Goal: Information Seeking & Learning: Learn about a topic

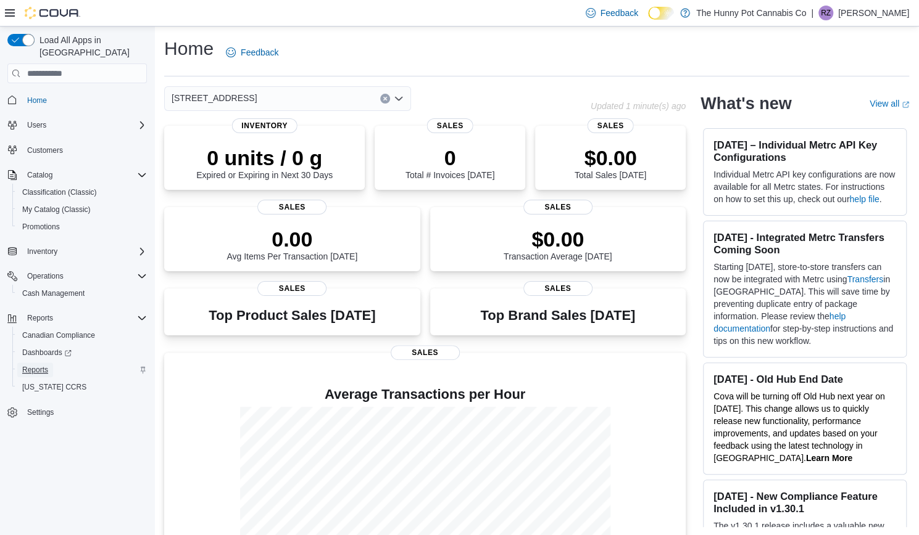
click at [31, 365] on span "Reports" at bounding box center [35, 370] width 26 height 10
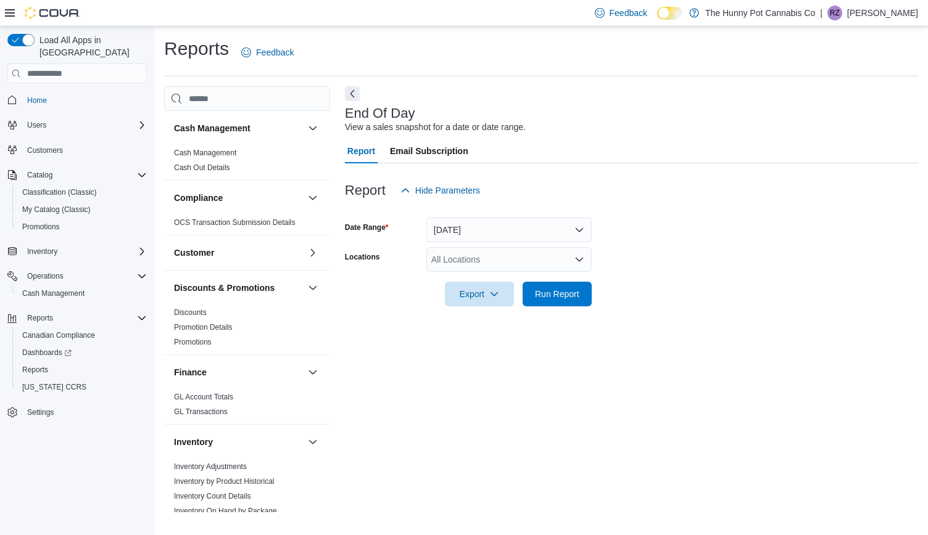
click at [468, 270] on div "All Locations" at bounding box center [508, 259] width 165 height 25
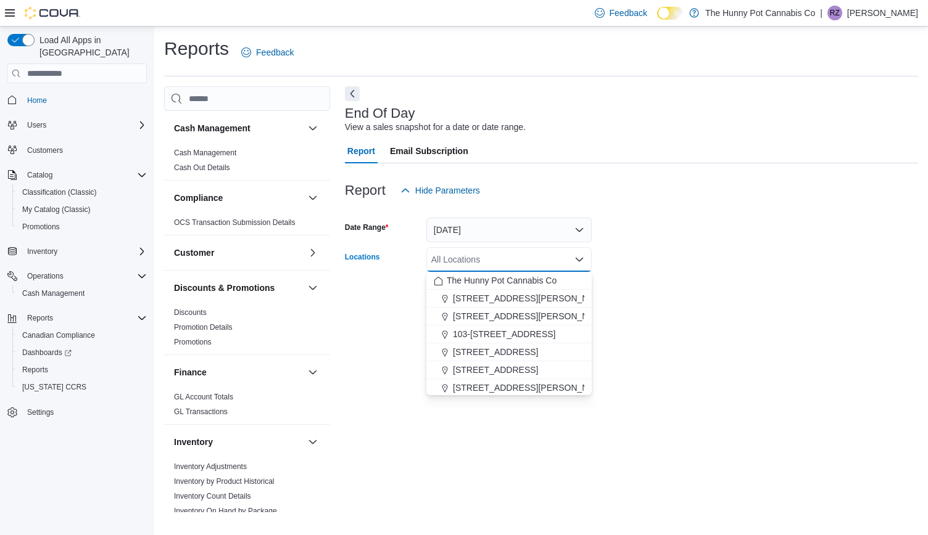
click at [468, 270] on div "All Locations" at bounding box center [508, 259] width 165 height 25
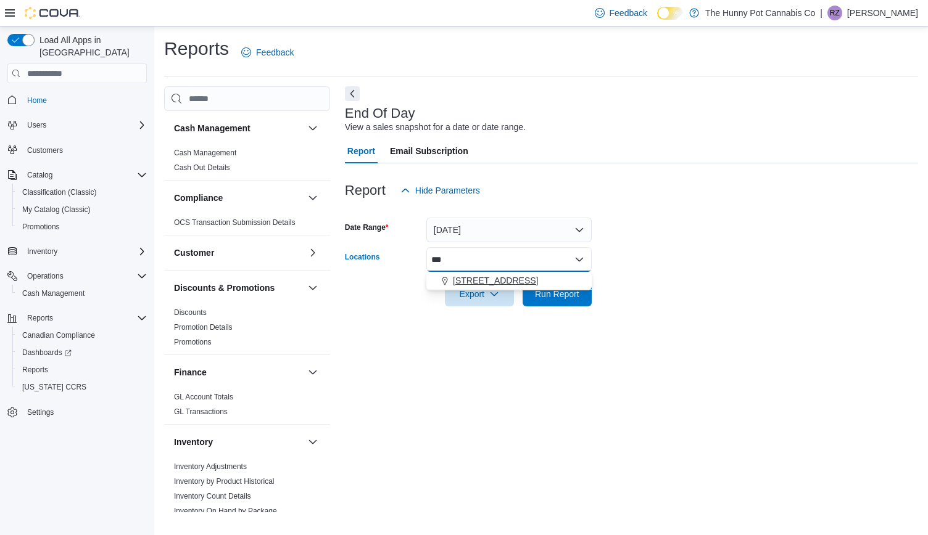
type input "***"
click at [468, 279] on span "[STREET_ADDRESS]" at bounding box center [495, 281] width 85 height 12
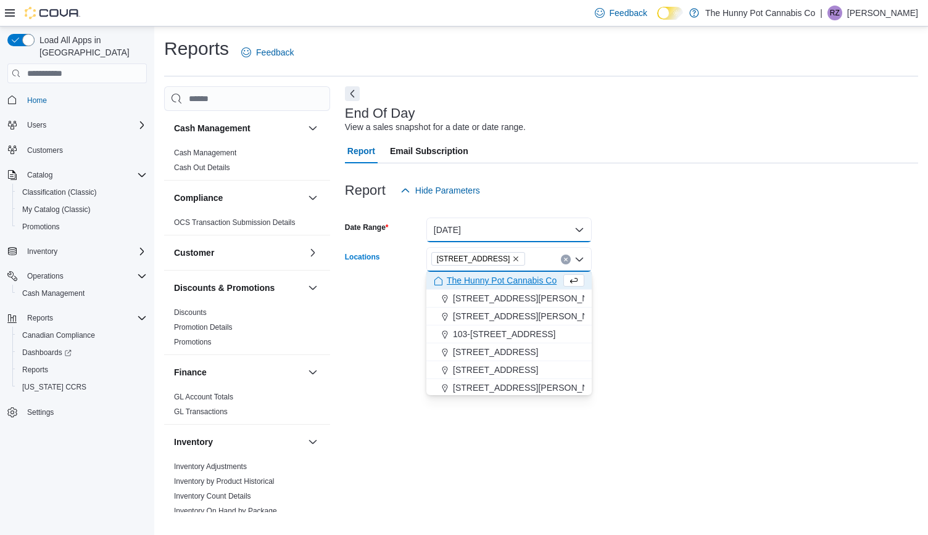
click at [482, 222] on button "[DATE]" at bounding box center [508, 230] width 165 height 25
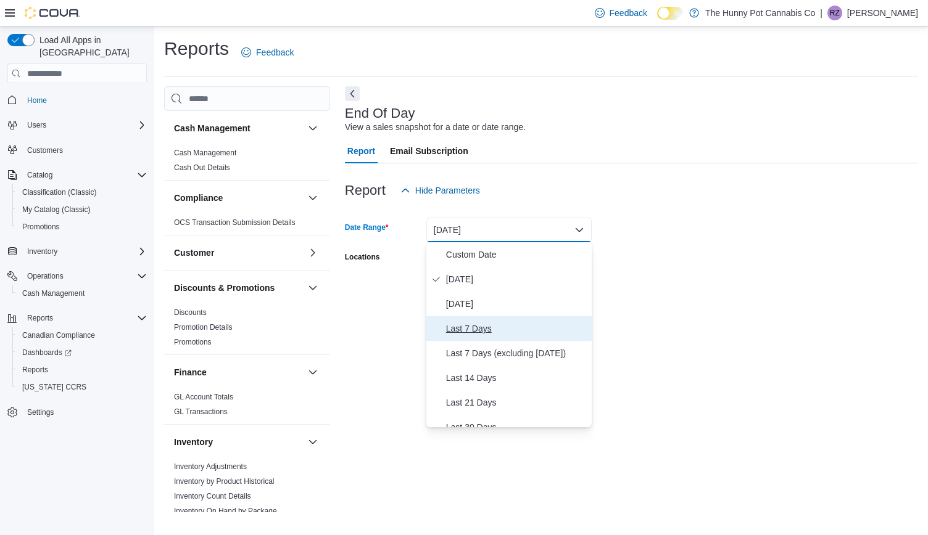
click at [476, 330] on span "Last 7 Days" at bounding box center [516, 328] width 141 height 15
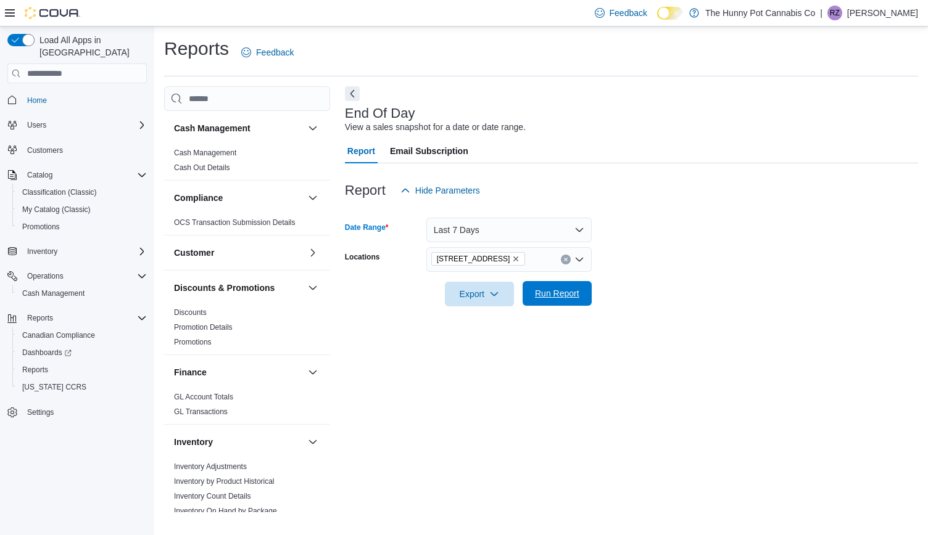
click at [561, 295] on span "Run Report" at bounding box center [557, 293] width 44 height 12
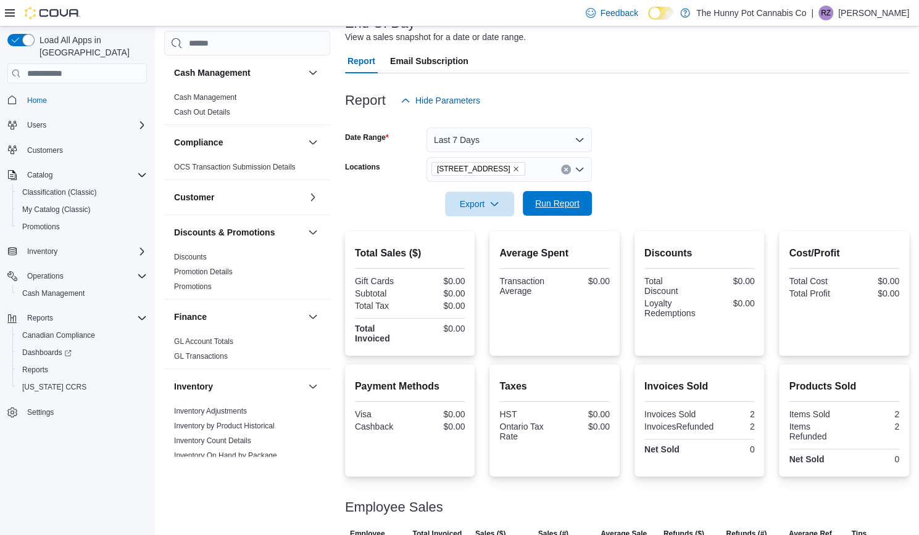
scroll to position [134, 0]
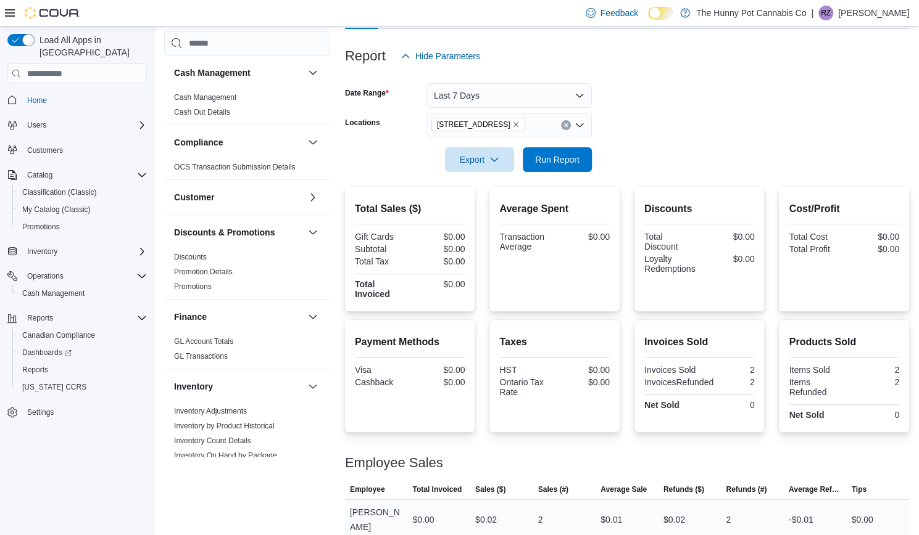
click at [364, 516] on div "[PERSON_NAME]" at bounding box center [376, 519] width 63 height 39
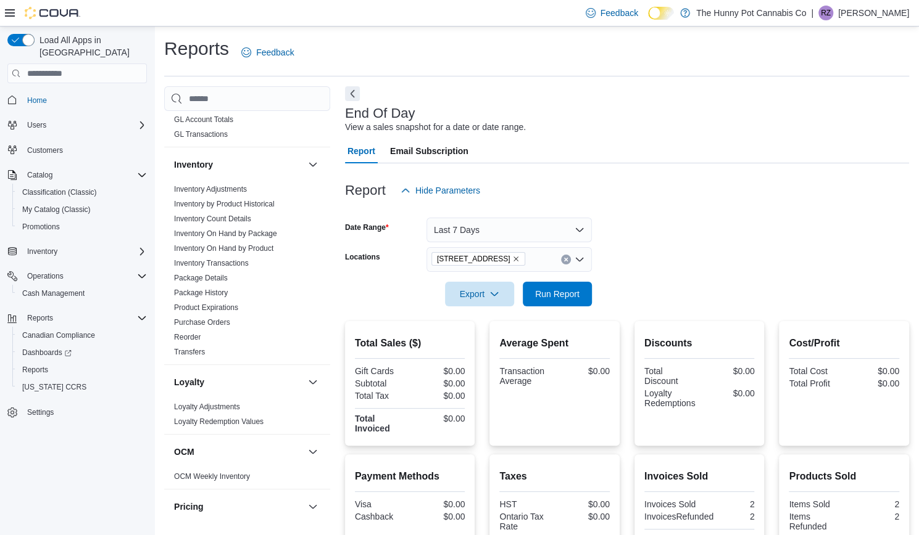
scroll to position [275, 0]
click at [213, 265] on link "Inventory Transactions" at bounding box center [211, 266] width 75 height 9
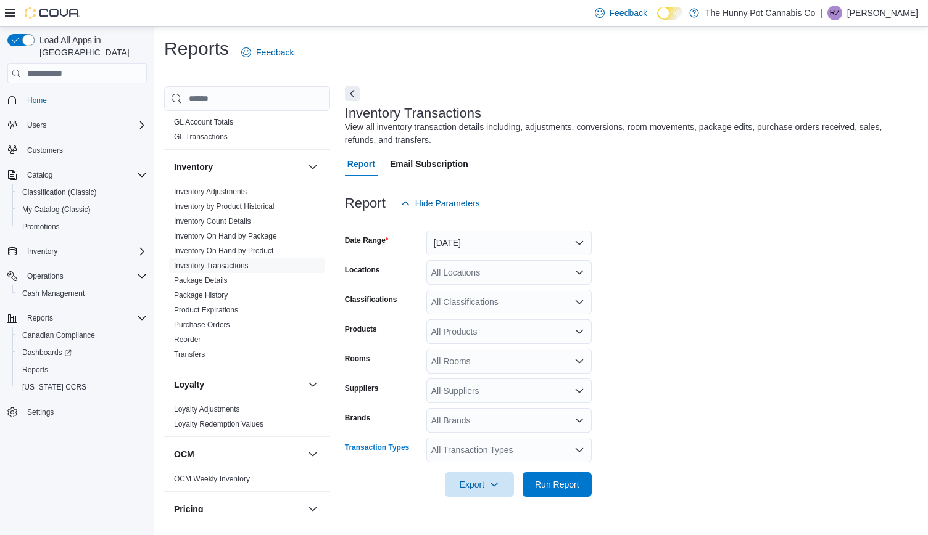
click at [486, 453] on div "All Transaction Types" at bounding box center [508, 450] width 165 height 25
click at [448, 341] on span "Refund" at bounding box center [509, 341] width 151 height 12
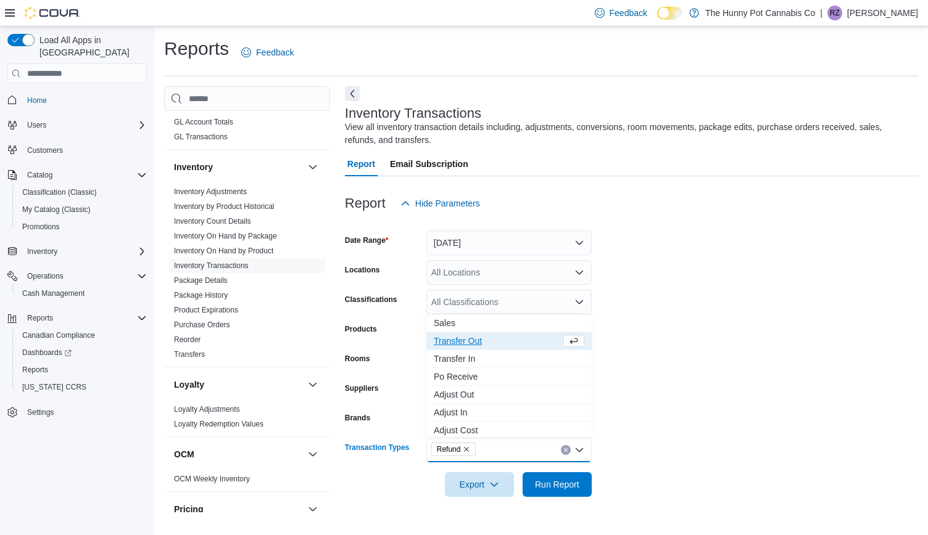
click at [448, 341] on span "Transfer Out" at bounding box center [497, 341] width 127 height 12
click at [448, 342] on span "Transfer In" at bounding box center [497, 341] width 127 height 12
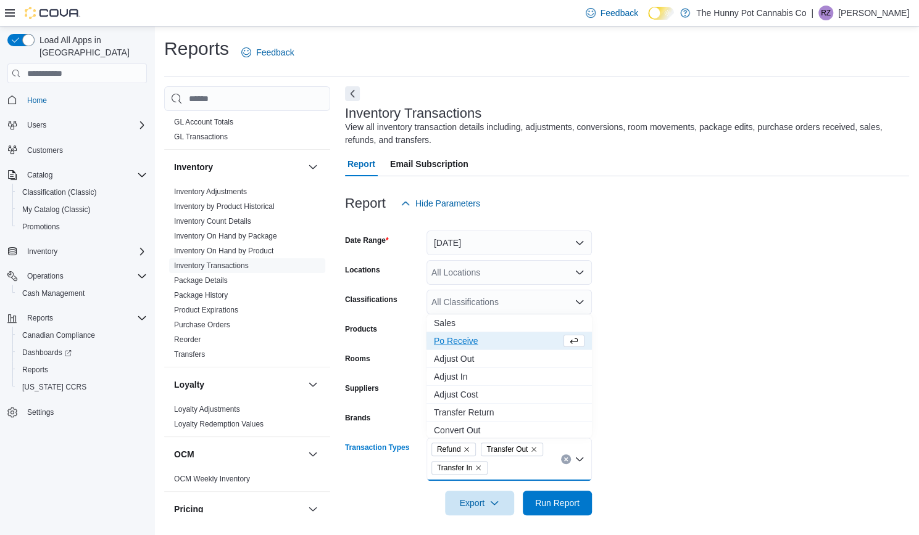
click at [448, 342] on span "Po Receive" at bounding box center [497, 341] width 127 height 12
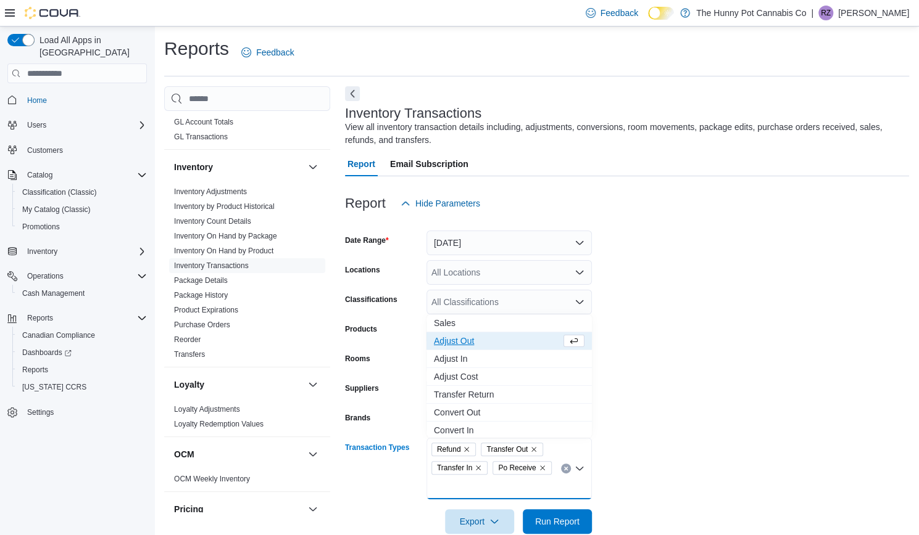
click at [448, 342] on span "Adjust Out" at bounding box center [497, 341] width 127 height 12
click at [448, 342] on span "Adjust In" at bounding box center [497, 341] width 127 height 12
click at [448, 342] on span "Adjust Cost" at bounding box center [497, 341] width 127 height 12
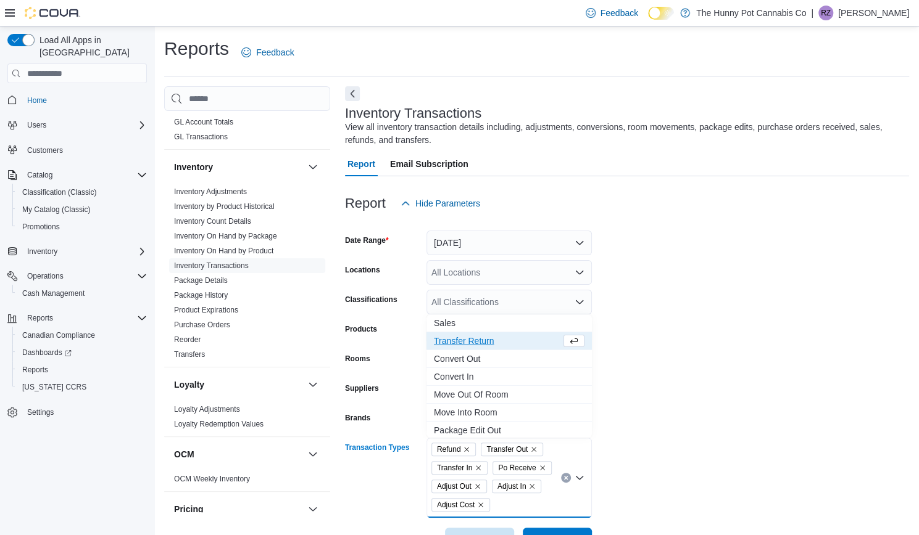
click at [448, 342] on span "Transfer Return" at bounding box center [497, 341] width 127 height 12
click at [448, 342] on span "Convert Out" at bounding box center [497, 341] width 127 height 12
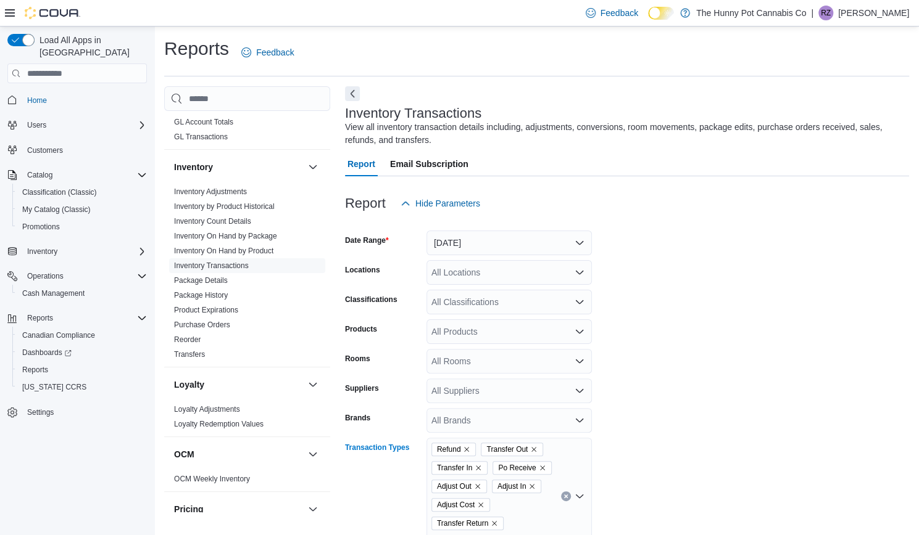
scroll to position [79, 0]
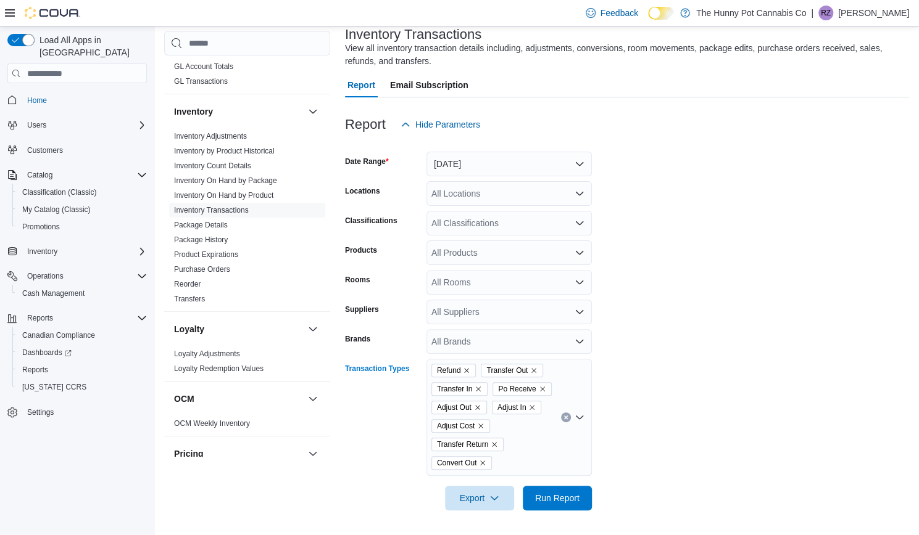
click at [520, 460] on div "Refund Transfer Out Transfer In Po Receive Adjust Out Adjust In Adjust Cost Tra…" at bounding box center [508, 417] width 165 height 117
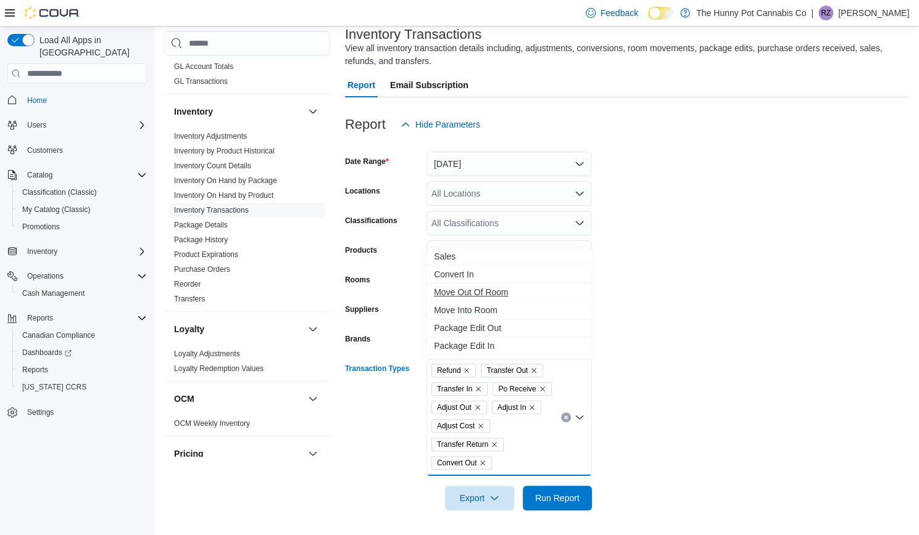
click at [466, 294] on span "Move Out Of Room" at bounding box center [509, 292] width 151 height 12
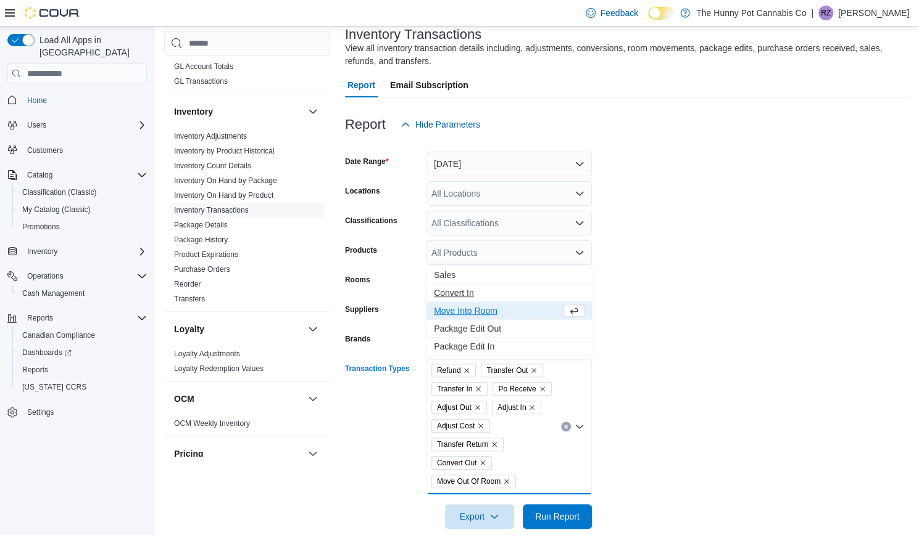
click at [460, 292] on span "Convert In" at bounding box center [509, 293] width 151 height 12
click at [460, 312] on span "Move Into Room" at bounding box center [497, 311] width 127 height 12
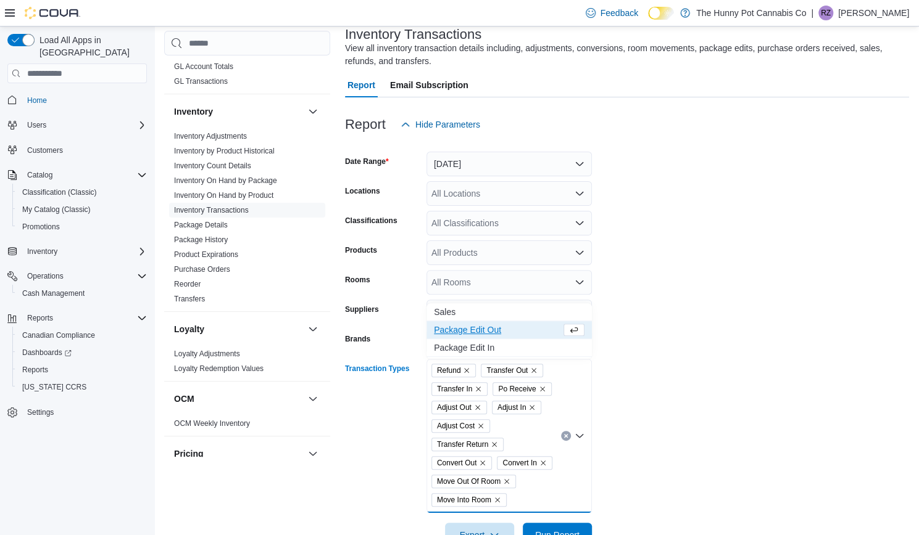
click at [461, 333] on span "Package Edit Out" at bounding box center [497, 330] width 127 height 12
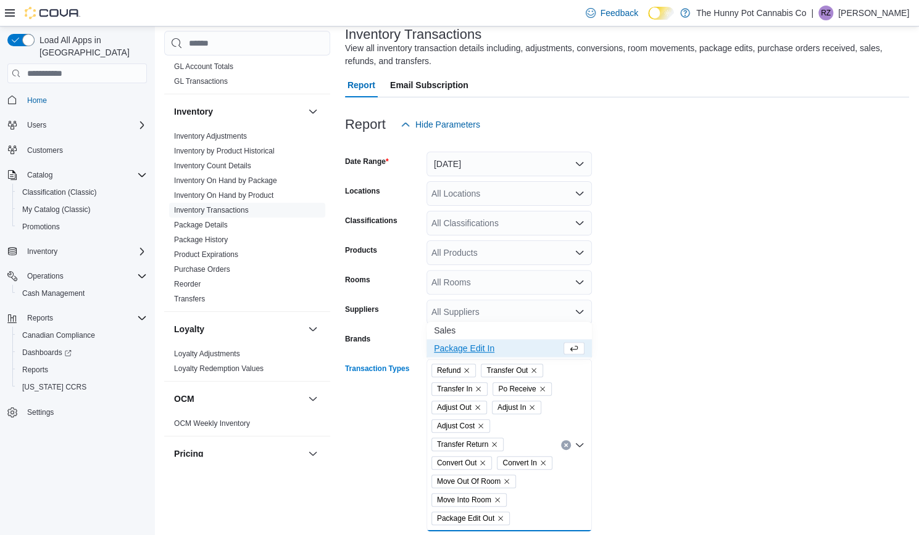
click at [461, 352] on span "Package Edit In" at bounding box center [497, 348] width 127 height 12
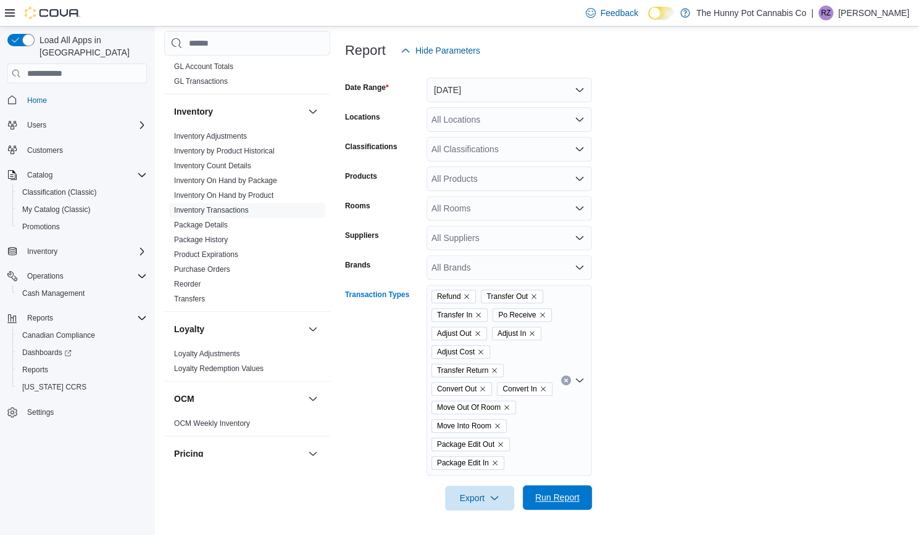
click at [547, 502] on span "Run Report" at bounding box center [557, 498] width 44 height 12
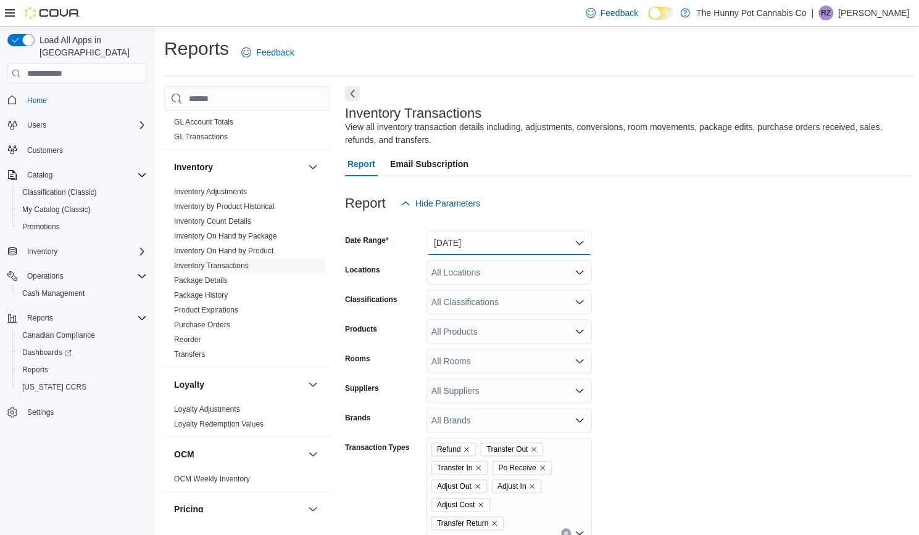
click at [516, 244] on button "[DATE]" at bounding box center [508, 243] width 165 height 25
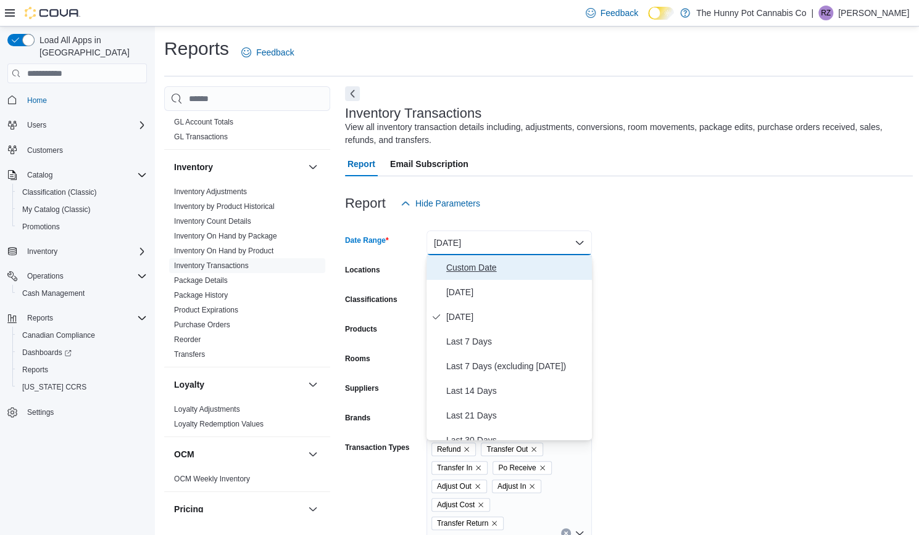
click at [484, 269] on span "Custom Date" at bounding box center [516, 267] width 141 height 15
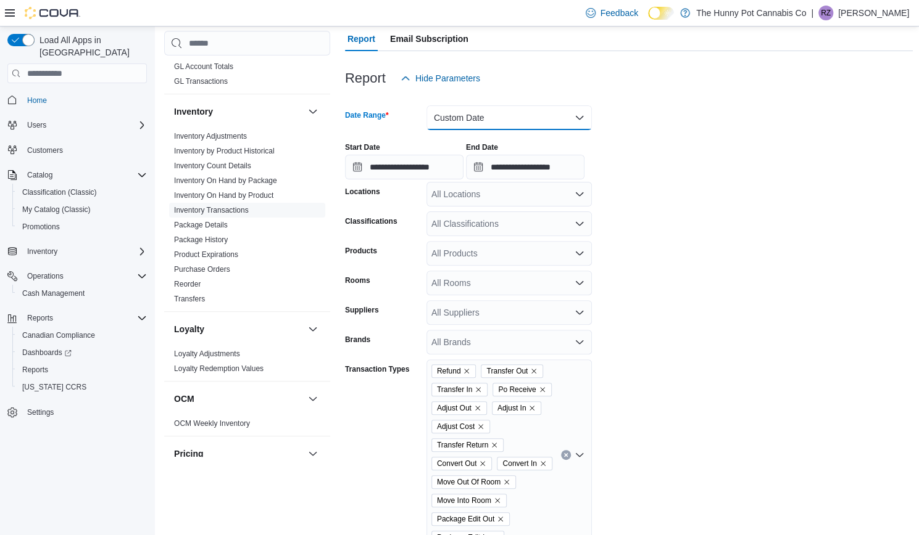
scroll to position [126, 0]
click at [442, 175] on input "**********" at bounding box center [404, 166] width 118 height 25
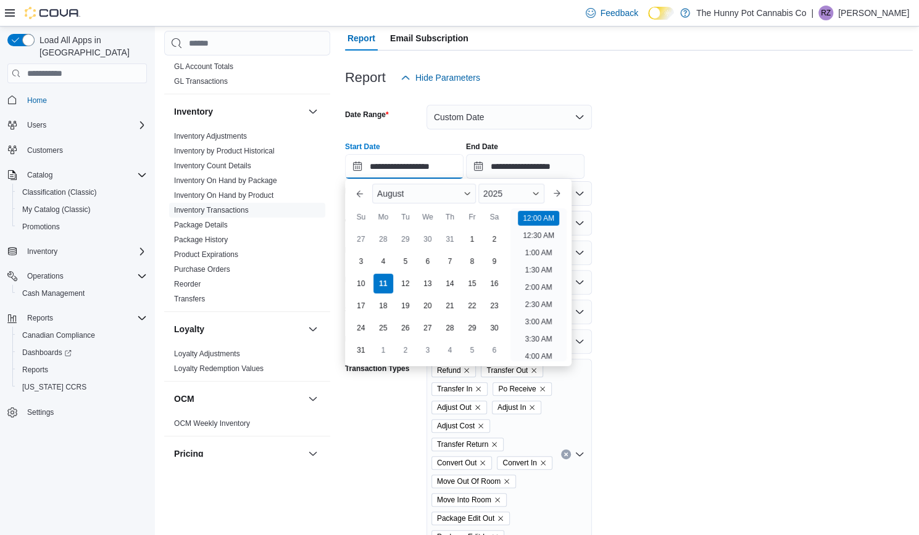
scroll to position [38, 0]
click at [492, 260] on div "9" at bounding box center [494, 262] width 22 height 22
type input "**********"
click at [559, 168] on input "**********" at bounding box center [525, 166] width 118 height 25
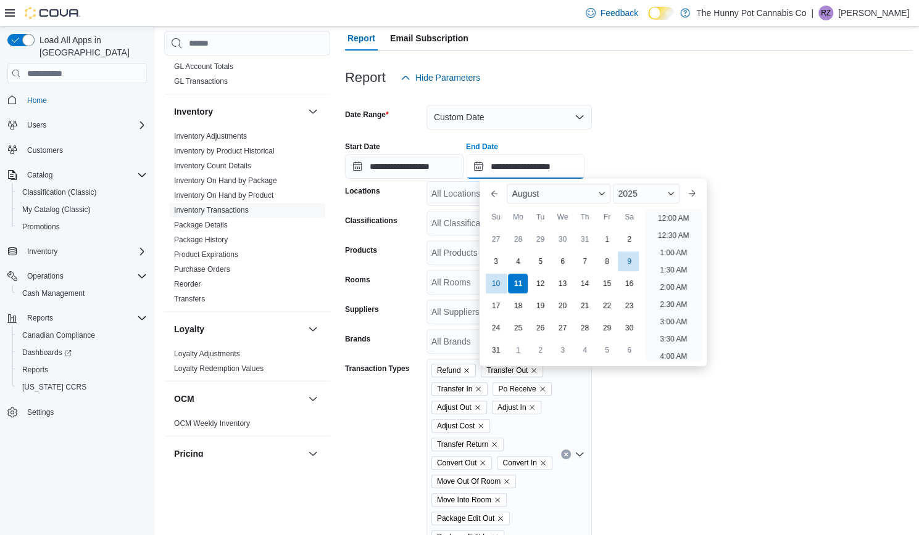
scroll to position [679, 0]
click at [630, 263] on div "9" at bounding box center [629, 262] width 22 height 22
type input "**********"
click at [676, 389] on form "**********" at bounding box center [629, 337] width 568 height 495
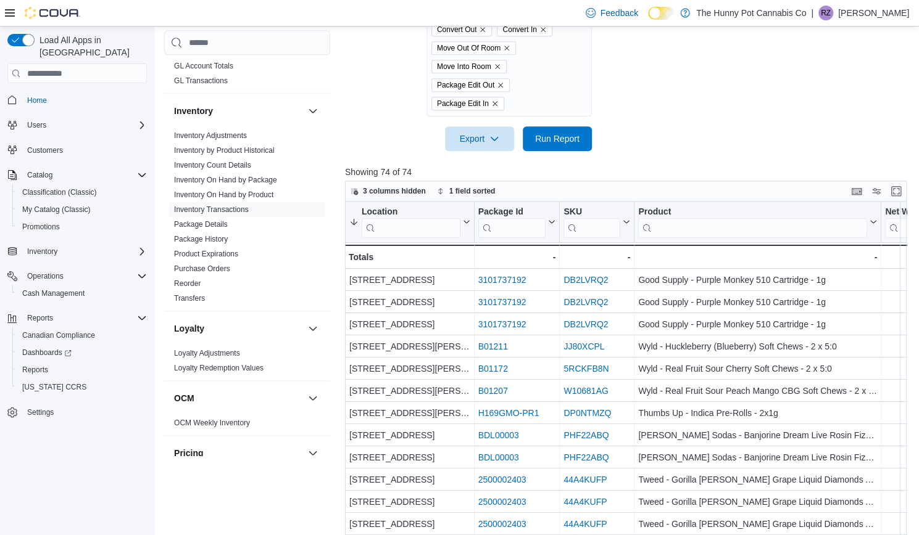
scroll to position [569, 0]
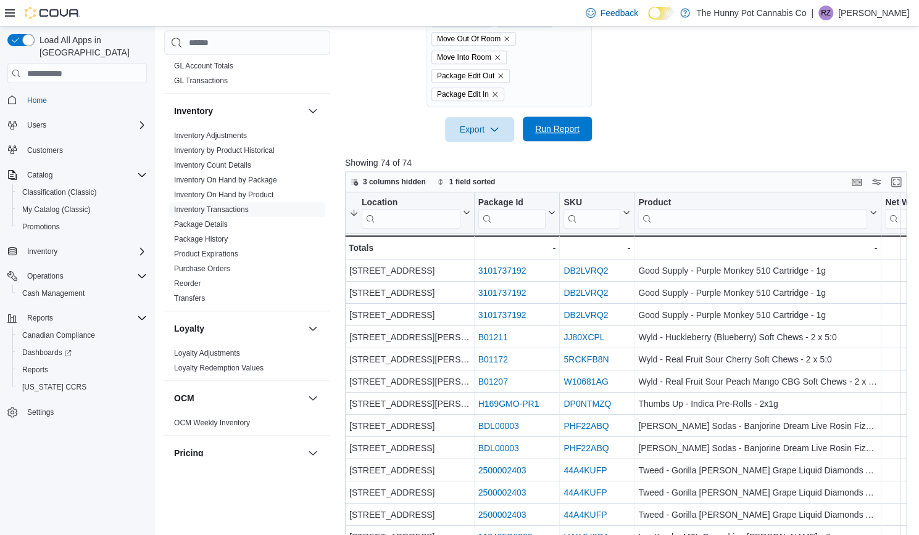
click at [571, 134] on span "Run Report" at bounding box center [557, 129] width 44 height 12
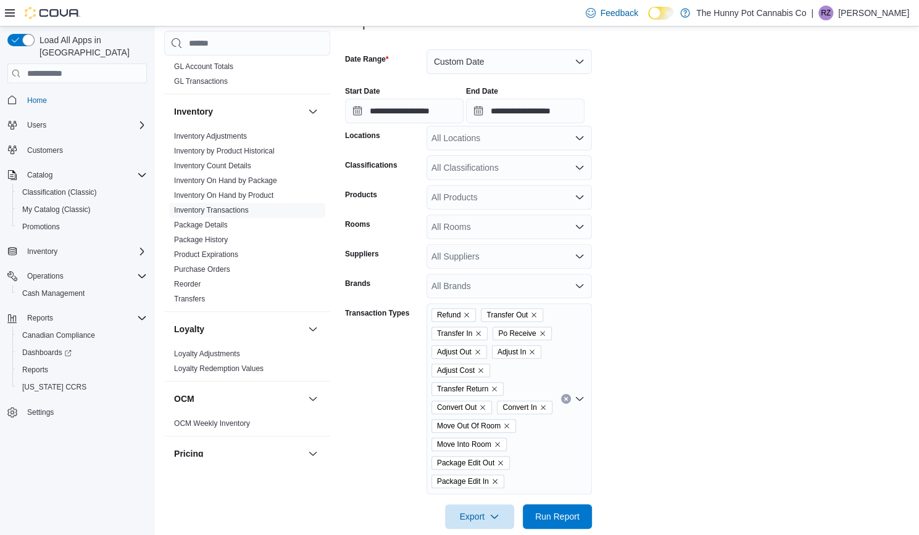
scroll to position [157, 0]
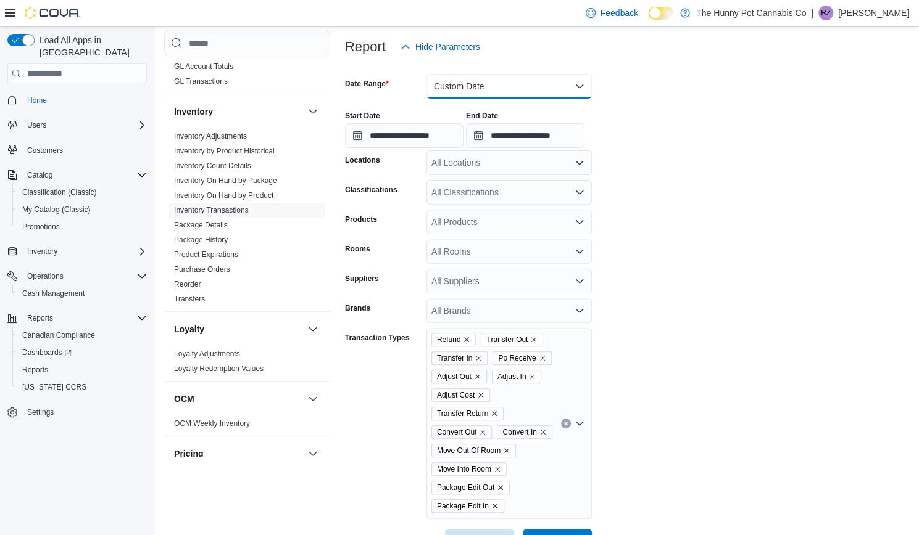
click at [490, 89] on button "Custom Date" at bounding box center [508, 86] width 165 height 25
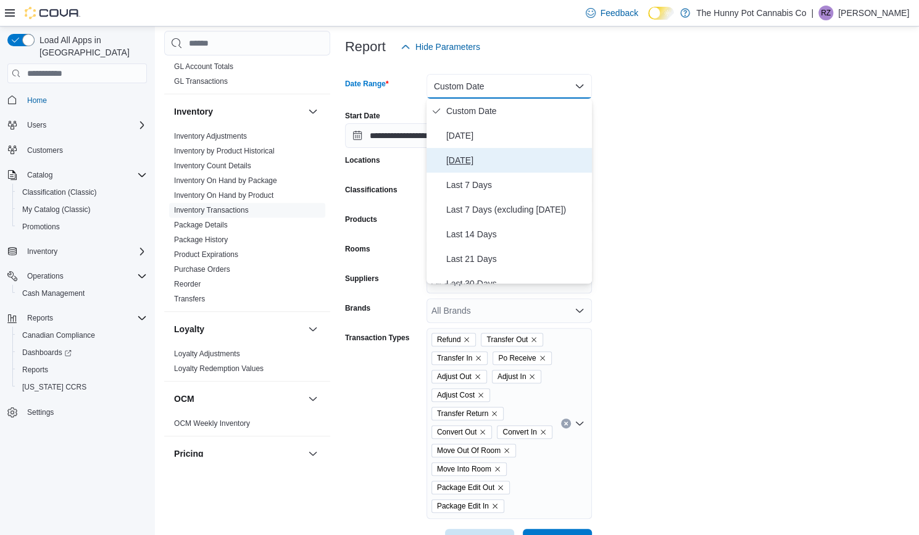
click at [465, 156] on span "[DATE]" at bounding box center [516, 160] width 141 height 15
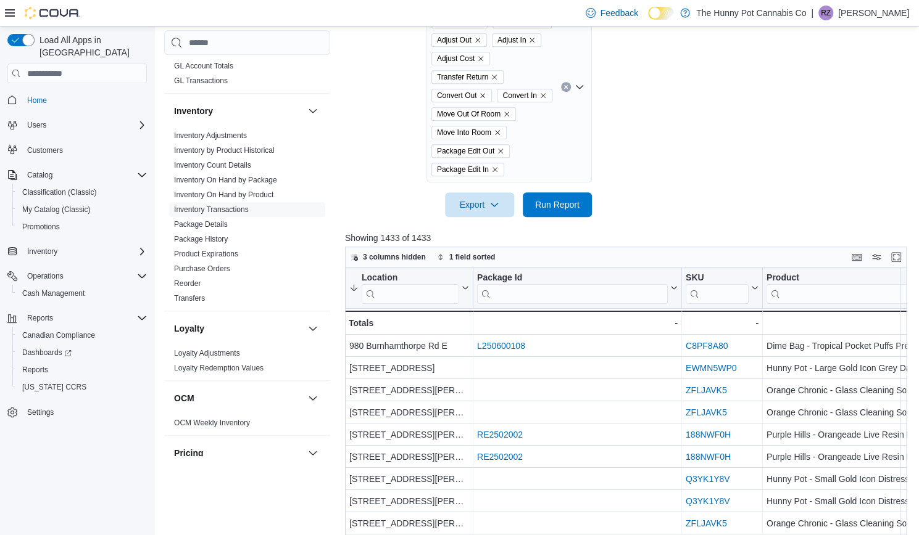
scroll to position [470, 0]
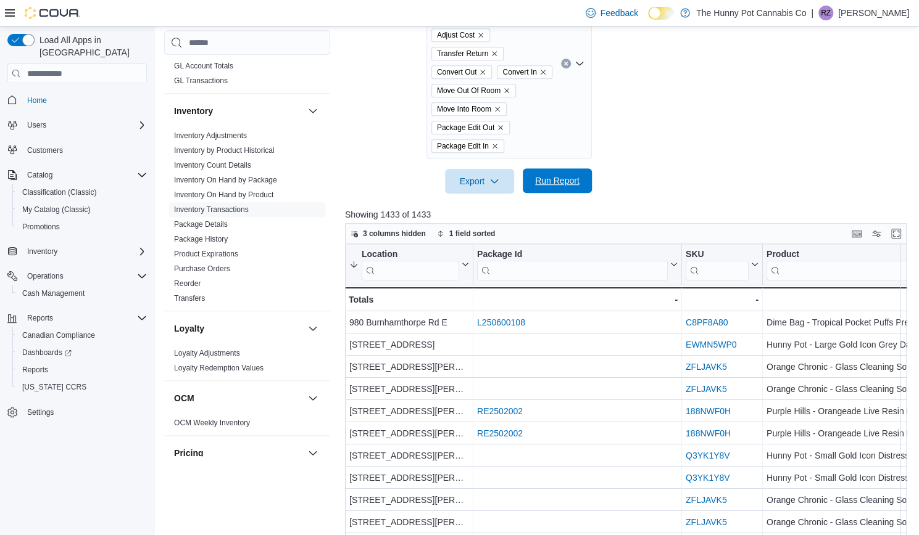
click at [567, 184] on span "Run Report" at bounding box center [557, 181] width 44 height 12
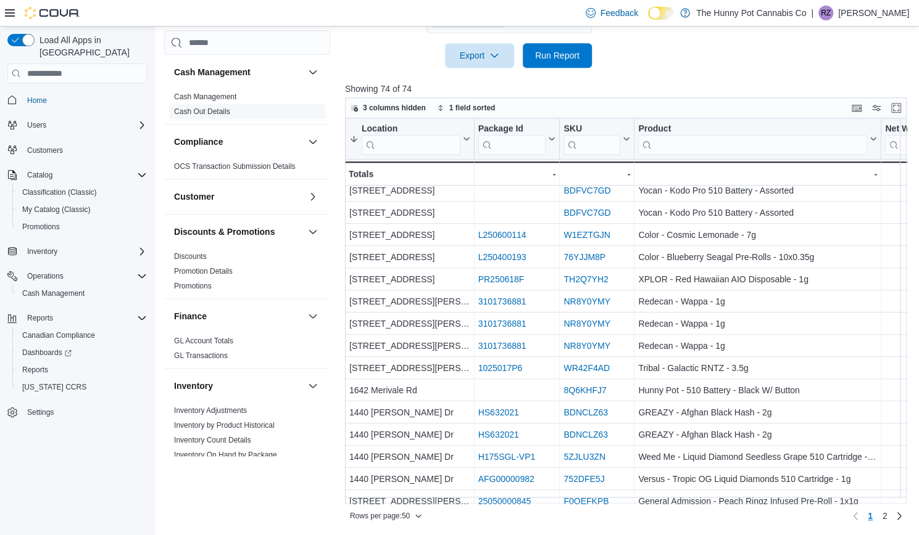
click at [212, 117] on span "Cash Out Details" at bounding box center [202, 112] width 56 height 10
click at [207, 113] on link "Cash Out Details" at bounding box center [202, 112] width 56 height 9
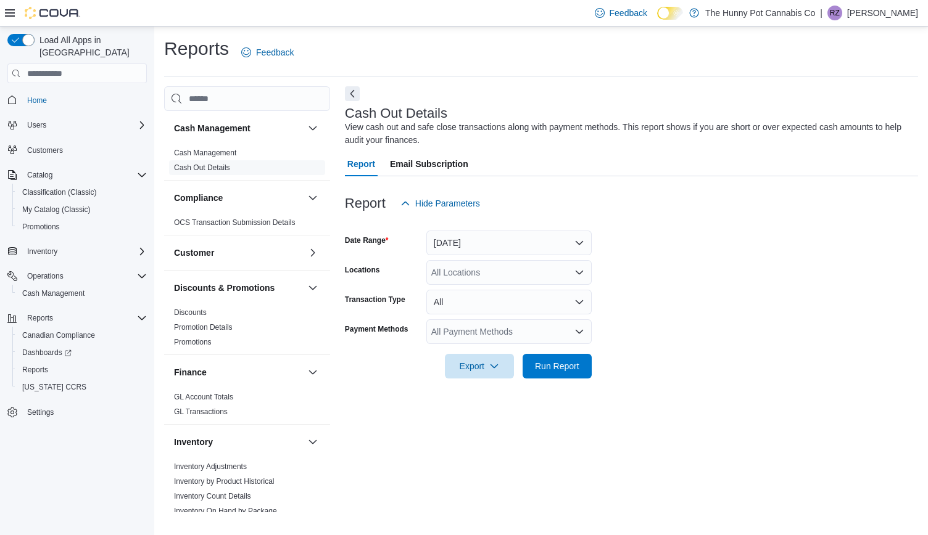
click at [457, 334] on div "All Payment Methods" at bounding box center [508, 332] width 165 height 25
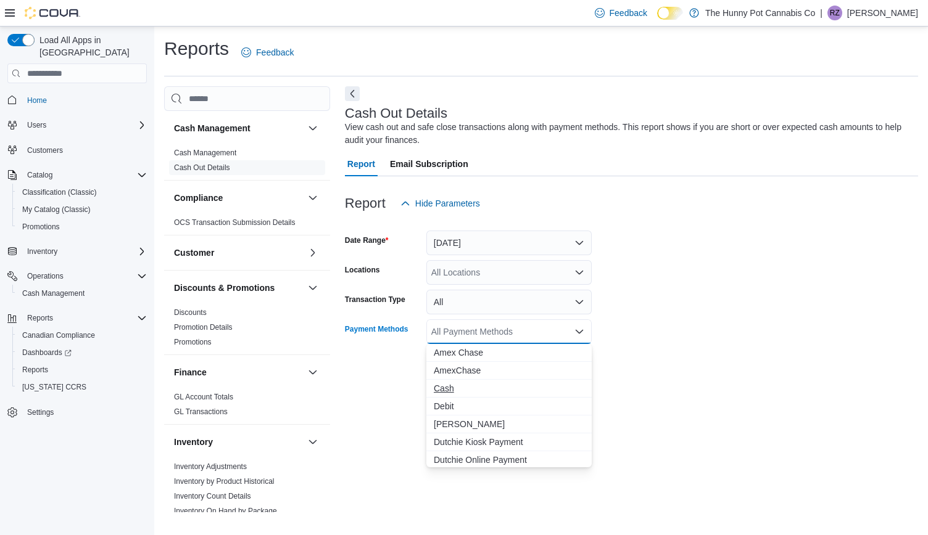
click at [446, 389] on span "Cash" at bounding box center [509, 388] width 151 height 12
click at [446, 389] on span "Debit" at bounding box center [497, 388] width 127 height 12
click at [455, 424] on span "MasterCard" at bounding box center [509, 422] width 151 height 12
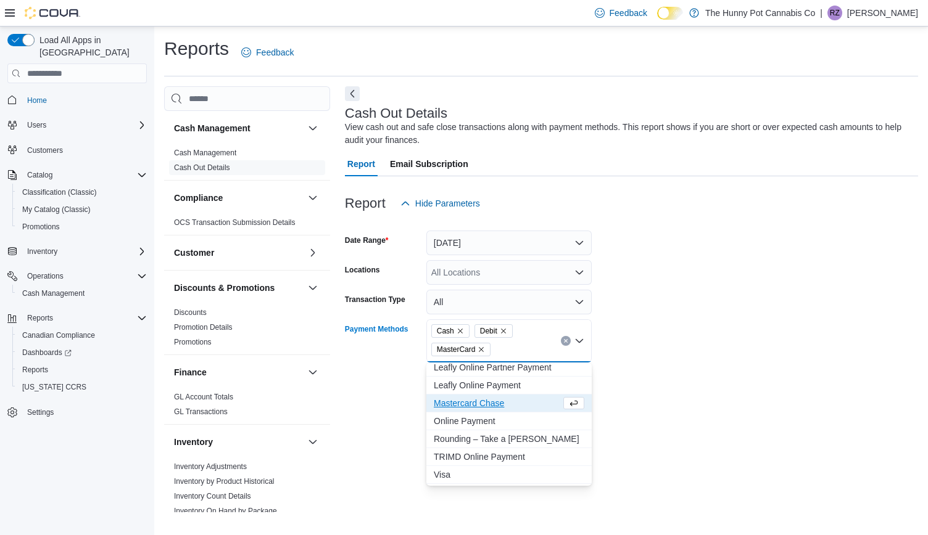
scroll to position [145, 0]
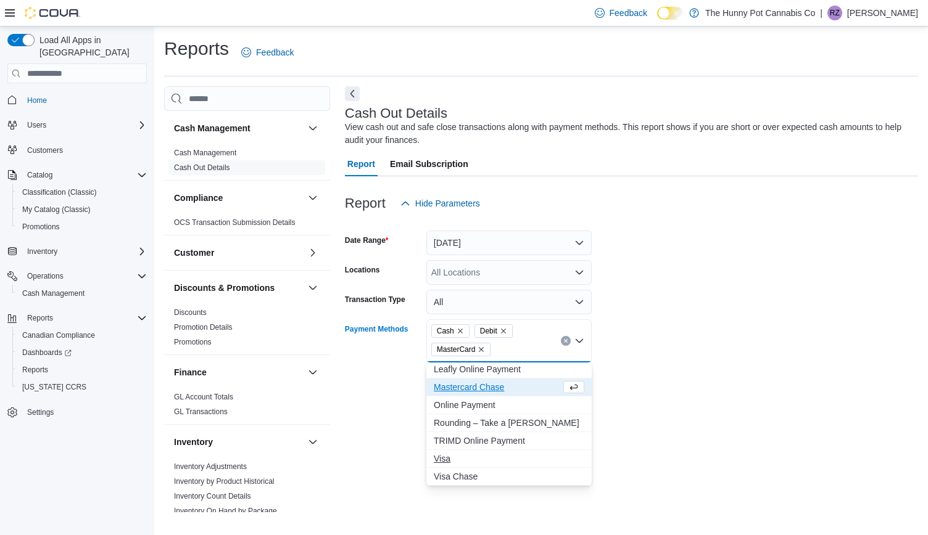
click at [439, 459] on span "Visa" at bounding box center [509, 459] width 151 height 12
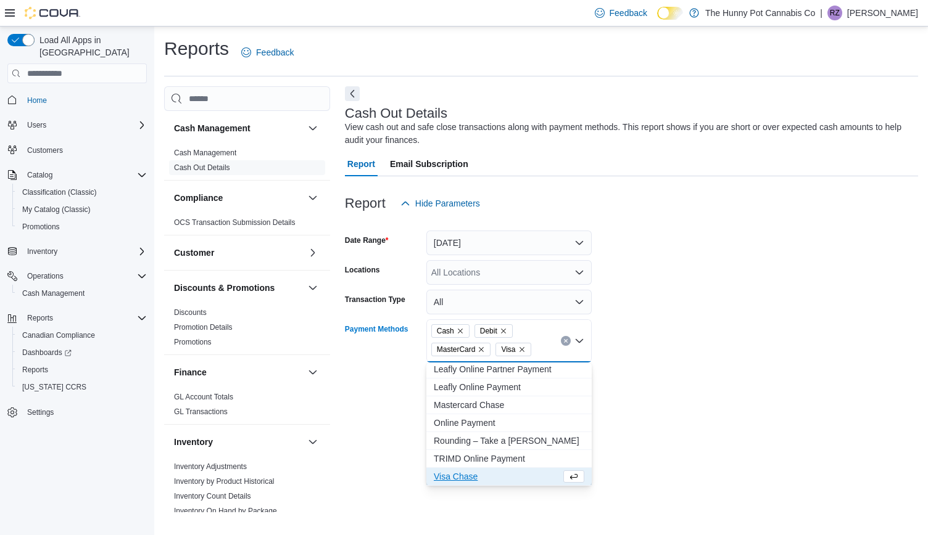
click at [751, 330] on form "Date Range [DATE] Locations All Locations Transaction Type All Payment Methods …" at bounding box center [631, 306] width 573 height 181
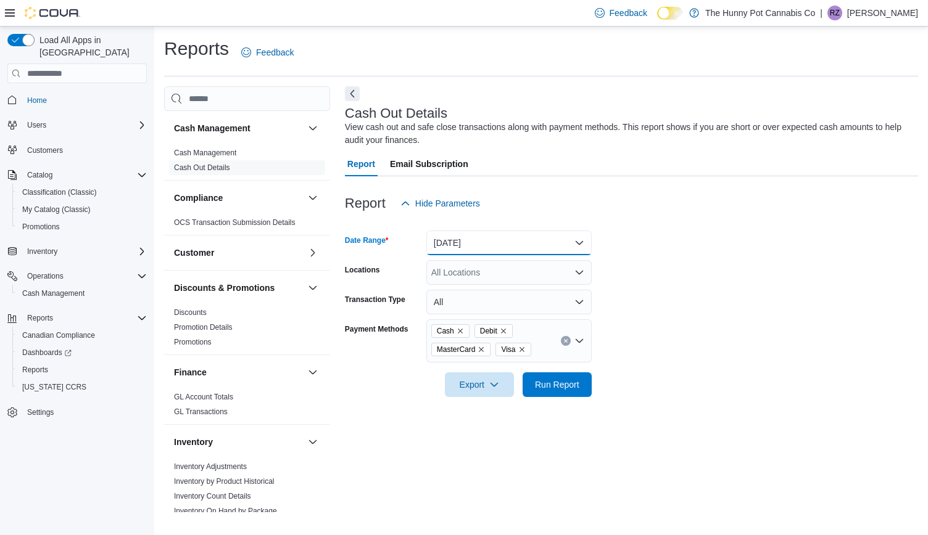
click at [484, 240] on button "[DATE]" at bounding box center [508, 243] width 165 height 25
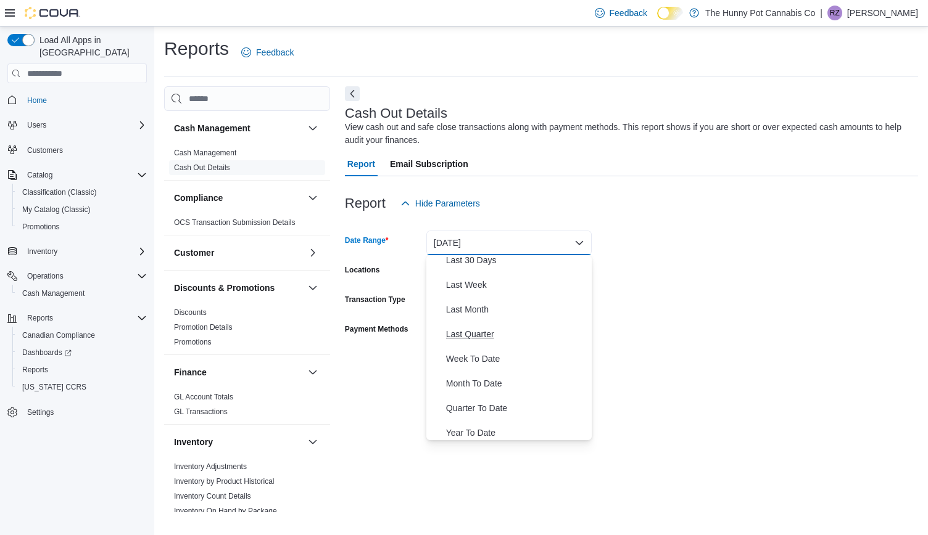
scroll to position [184, 0]
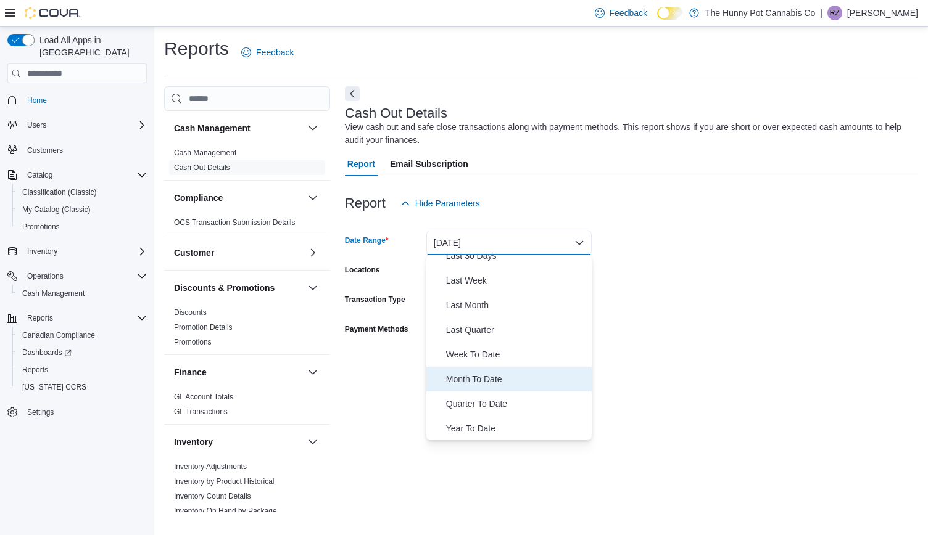
click at [471, 377] on span "Month To Date" at bounding box center [516, 379] width 141 height 15
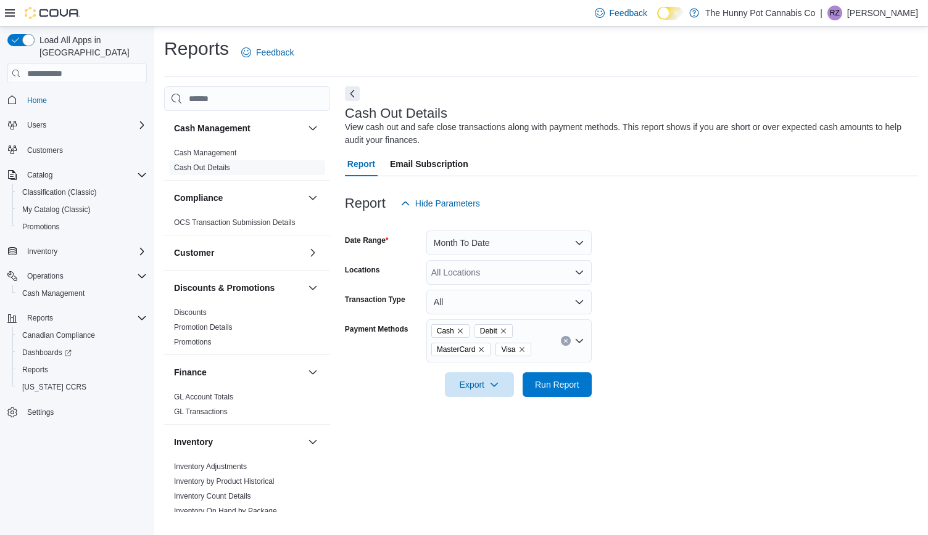
click at [690, 289] on form "Date Range Month To Date Locations All Locations Transaction Type All Payment M…" at bounding box center [631, 306] width 573 height 181
click at [500, 266] on div "All Locations" at bounding box center [508, 272] width 165 height 25
type input "***"
click at [485, 299] on span "[STREET_ADDRESS]" at bounding box center [495, 293] width 85 height 12
click at [585, 506] on div "Cash Out Details View cash out and safe close transactions along with payment m…" at bounding box center [631, 299] width 573 height 426
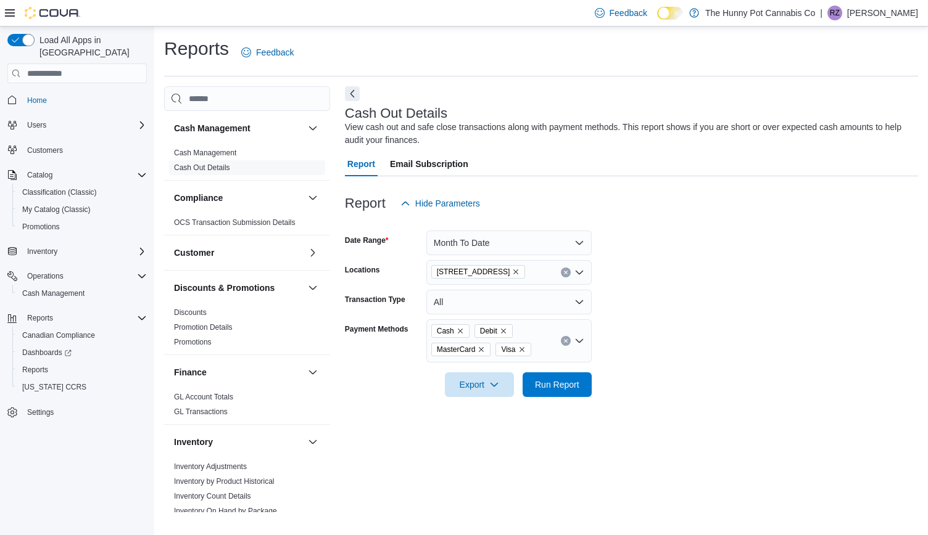
click at [585, 506] on div "Cash Out Details View cash out and safe close transactions along with payment m…" at bounding box center [631, 299] width 573 height 426
click at [505, 389] on span "Export" at bounding box center [479, 384] width 54 height 25
click at [479, 409] on span "Export to Excel" at bounding box center [481, 410] width 56 height 10
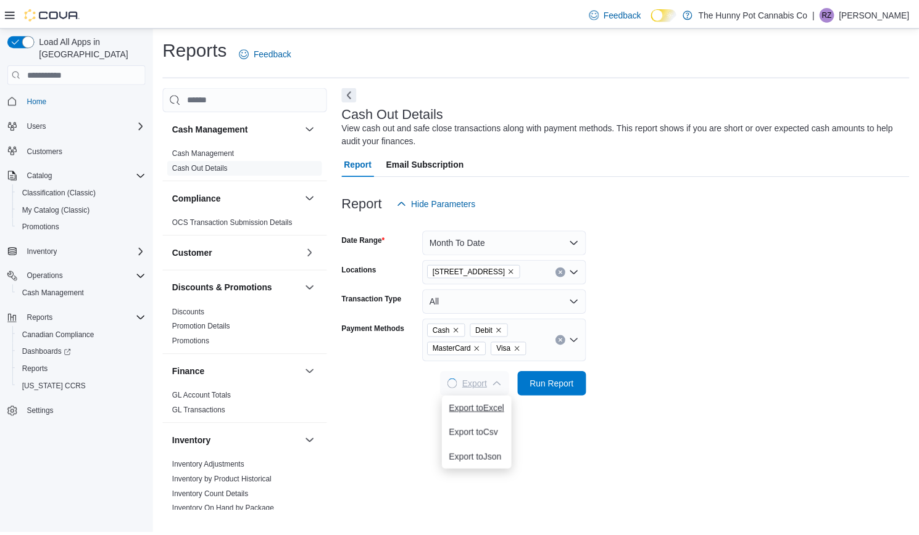
scroll to position [0, 0]
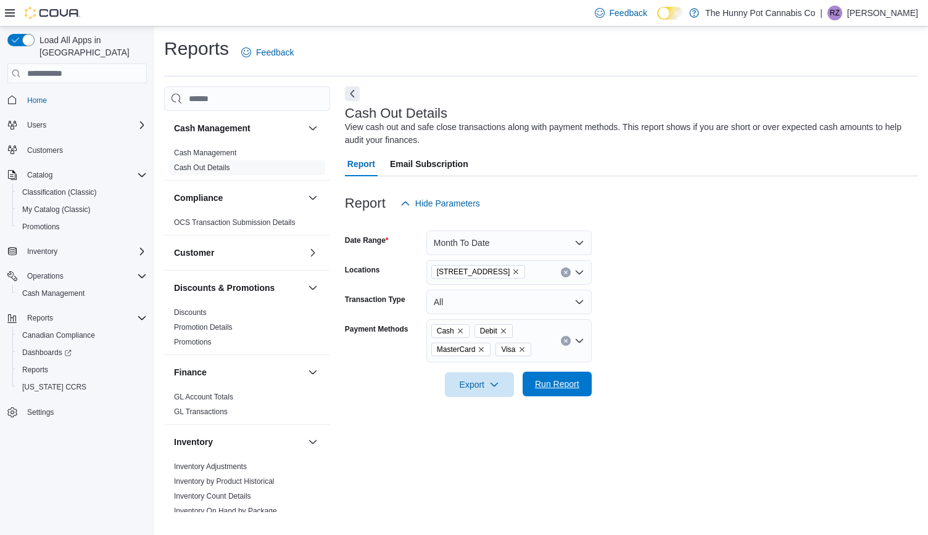
click at [553, 387] on span "Run Report" at bounding box center [557, 384] width 44 height 12
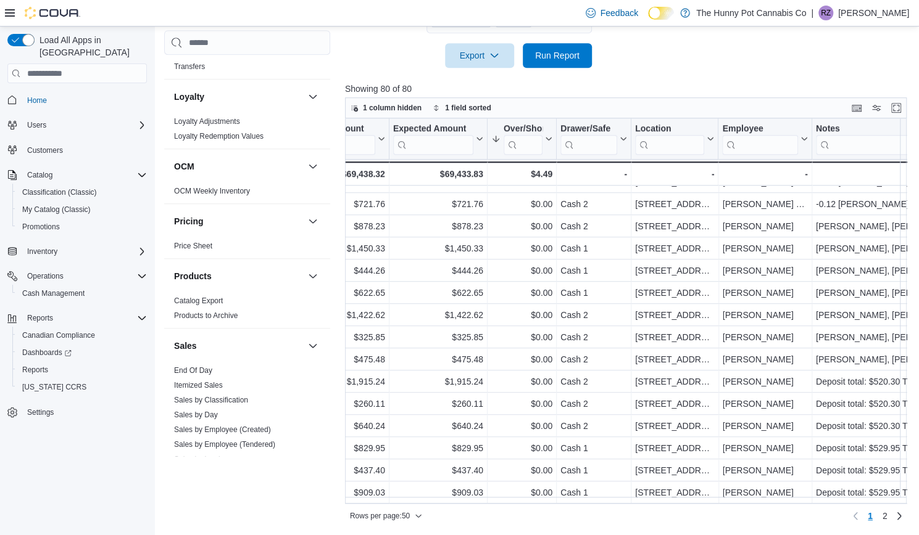
scroll to position [508, 0]
click at [191, 381] on link "Itemized Sales" at bounding box center [198, 385] width 49 height 9
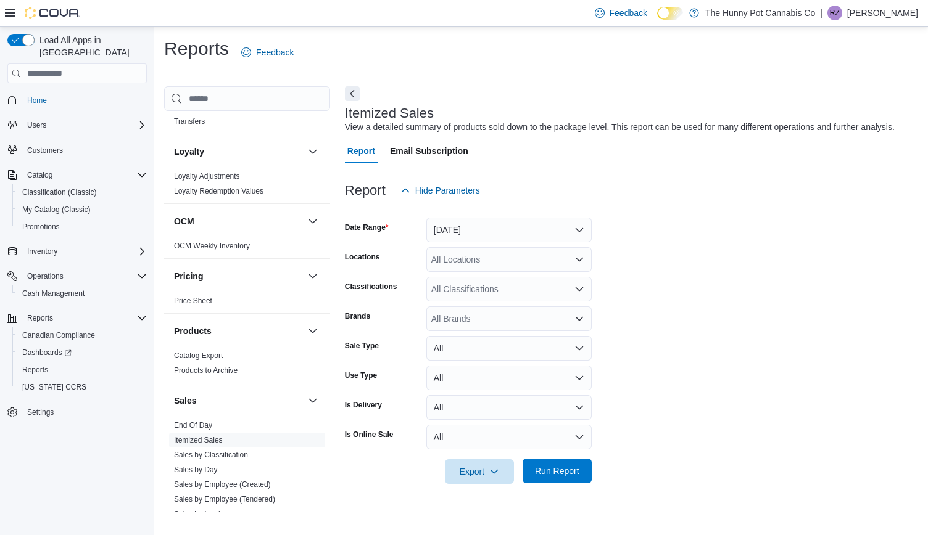
click at [550, 472] on span "Run Report" at bounding box center [557, 471] width 44 height 12
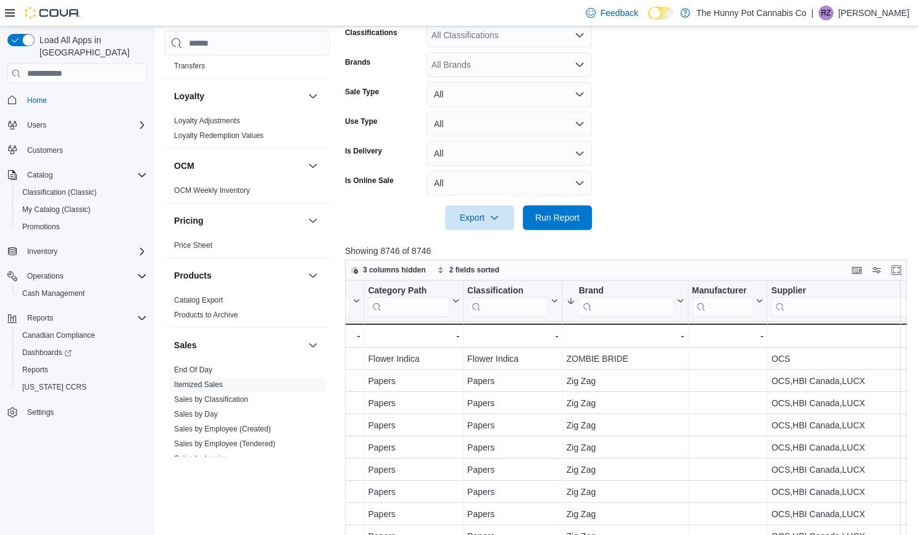
scroll to position [0, 1281]
click at [812, 304] on input "search" at bounding box center [882, 307] width 229 height 20
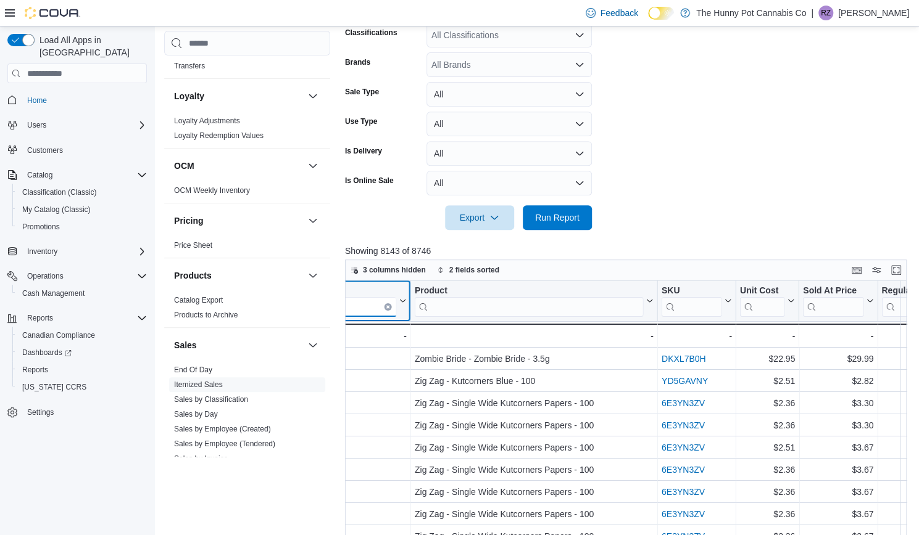
scroll to position [0, 1899]
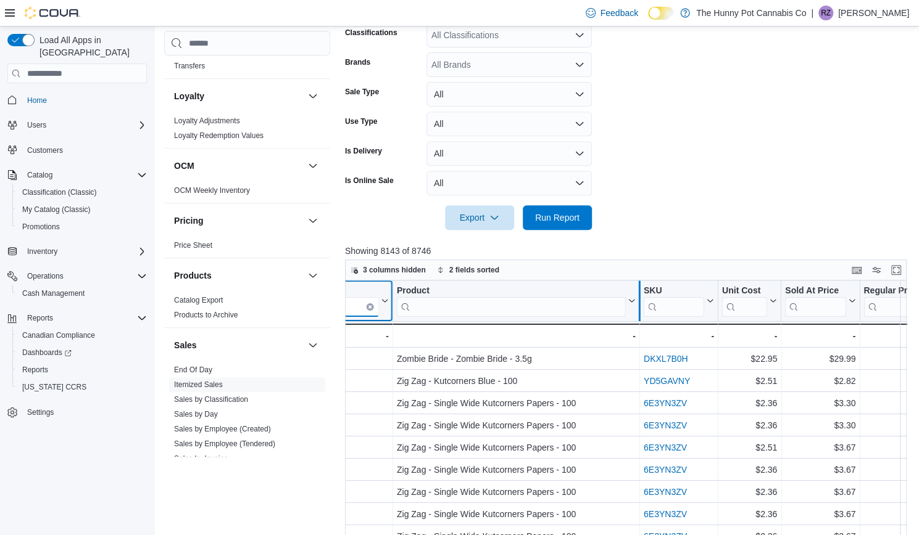
type input "***"
drag, startPoint x: 641, startPoint y: 281, endPoint x: 584, endPoint y: 246, distance: 67.3
click at [584, 246] on p "Showing 8143 of 8746" at bounding box center [629, 251] width 568 height 12
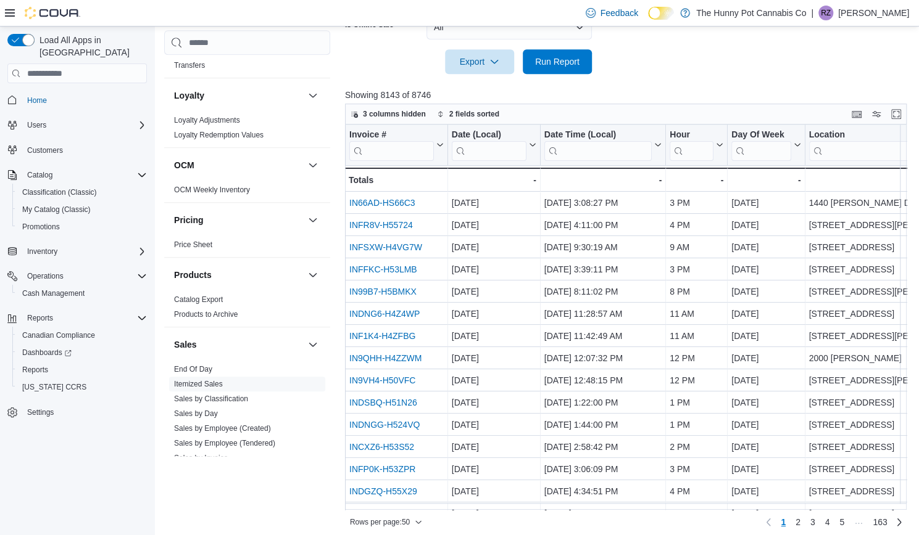
scroll to position [417, 0]
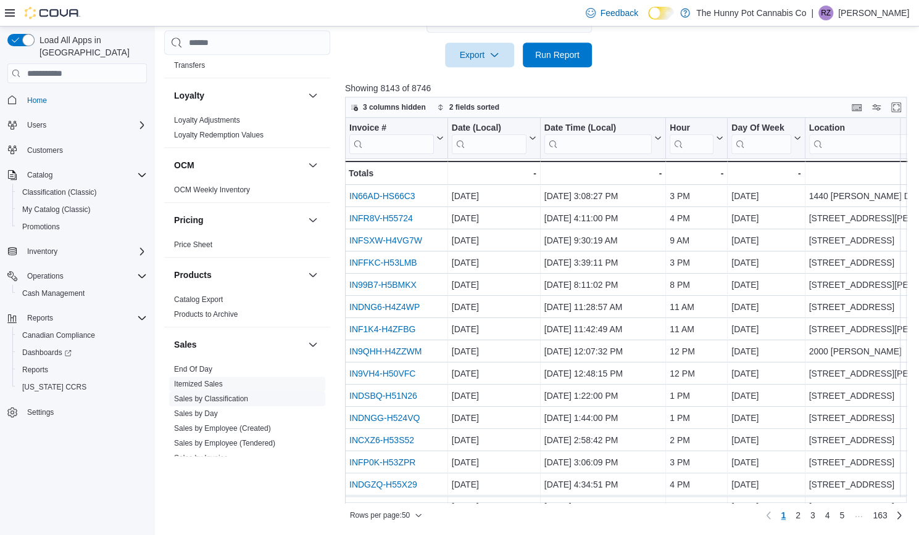
click at [204, 396] on link "Sales by Classification" at bounding box center [211, 399] width 74 height 9
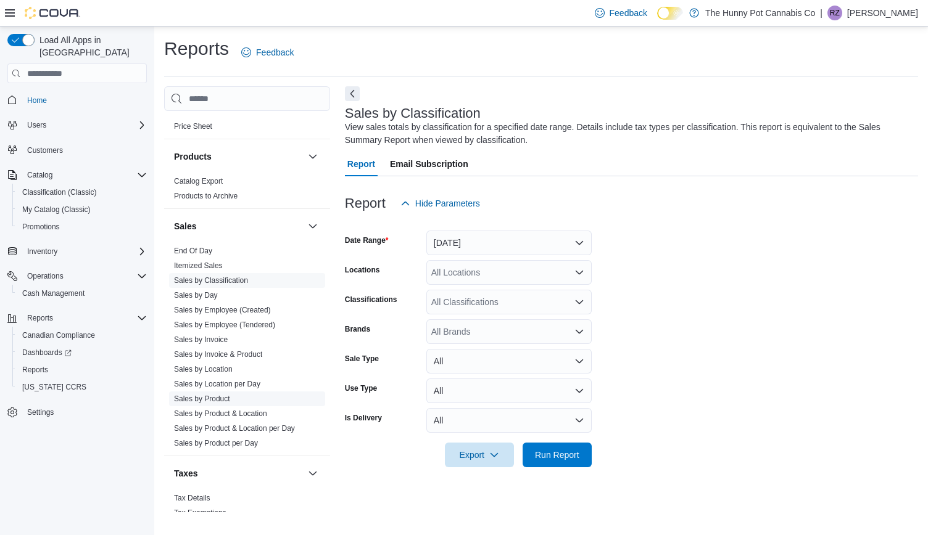
scroll to position [684, 0]
click at [228, 94] on input "search" at bounding box center [247, 98] width 166 height 25
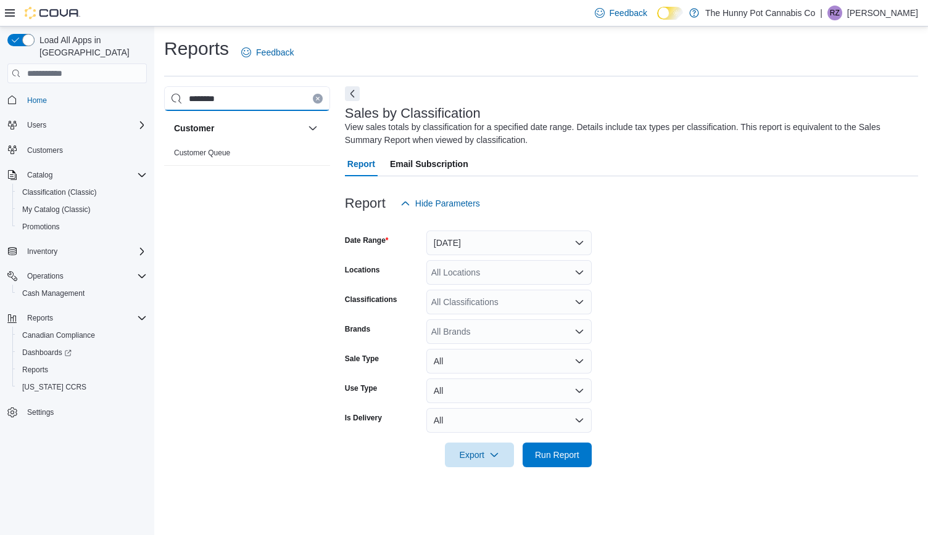
type input "********"
click at [194, 152] on link "Customer Queue" at bounding box center [202, 153] width 56 height 9
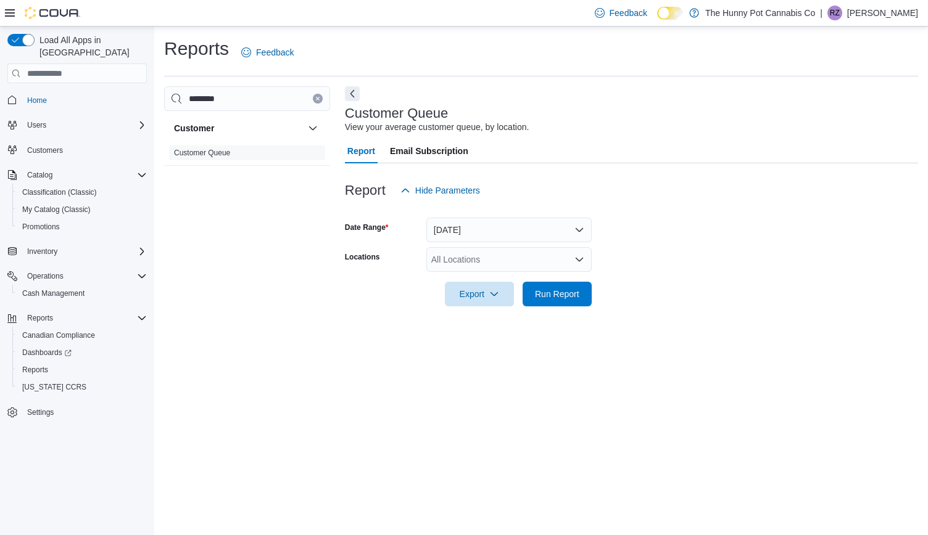
click at [316, 100] on icon "Clear input" at bounding box center [317, 98] width 3 height 3
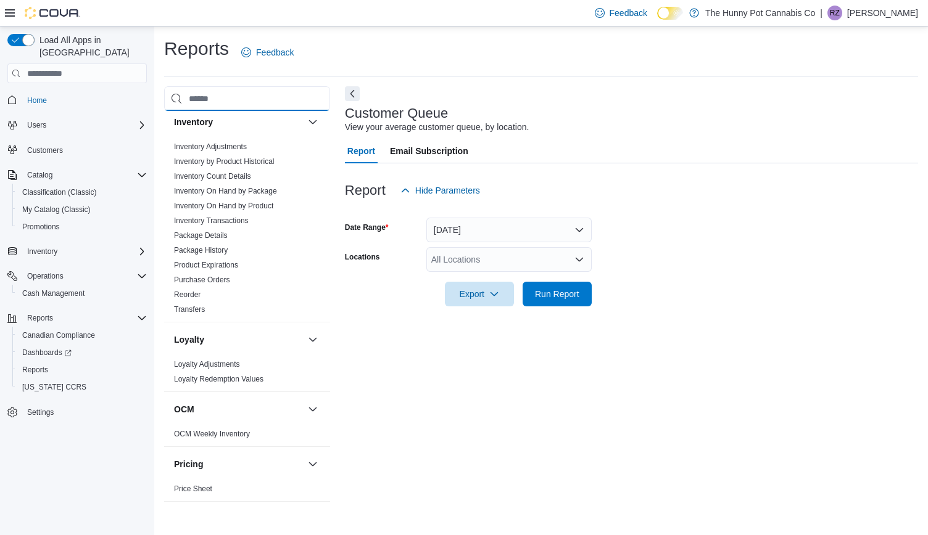
scroll to position [322, 0]
click at [414, 122] on div "View your average customer queue, by location." at bounding box center [437, 127] width 184 height 13
click at [424, 112] on h3 "Customer Queue" at bounding box center [396, 113] width 103 height 15
copy h3 "Queue"
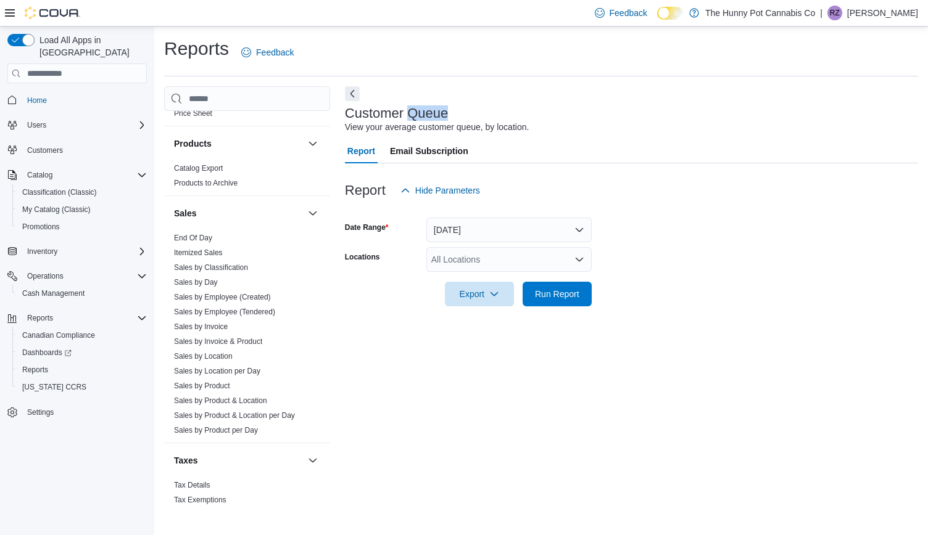
scroll to position [706, 0]
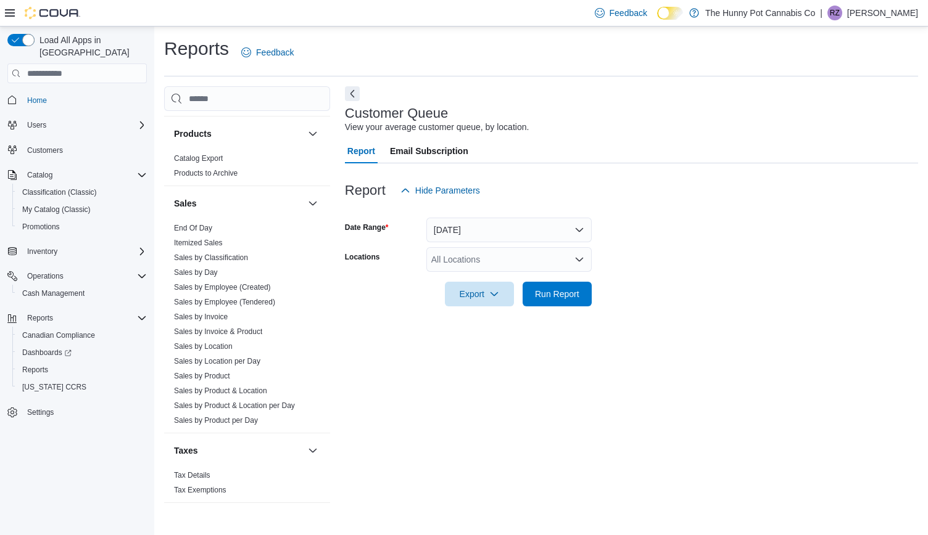
click at [414, 41] on div "Reports Feedback" at bounding box center [541, 52] width 754 height 32
click at [212, 329] on link "Sales by Invoice & Product" at bounding box center [218, 332] width 88 height 9
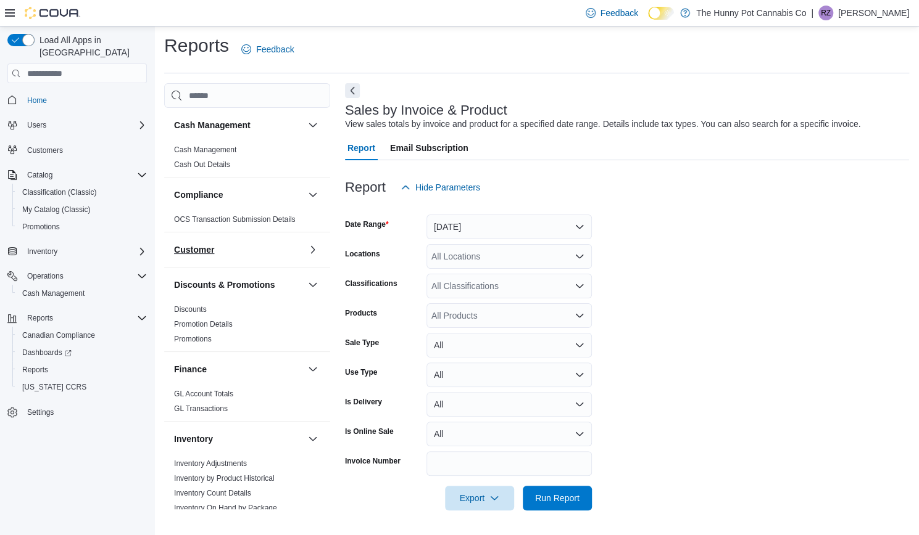
click at [242, 253] on button "Customer" at bounding box center [238, 250] width 129 height 12
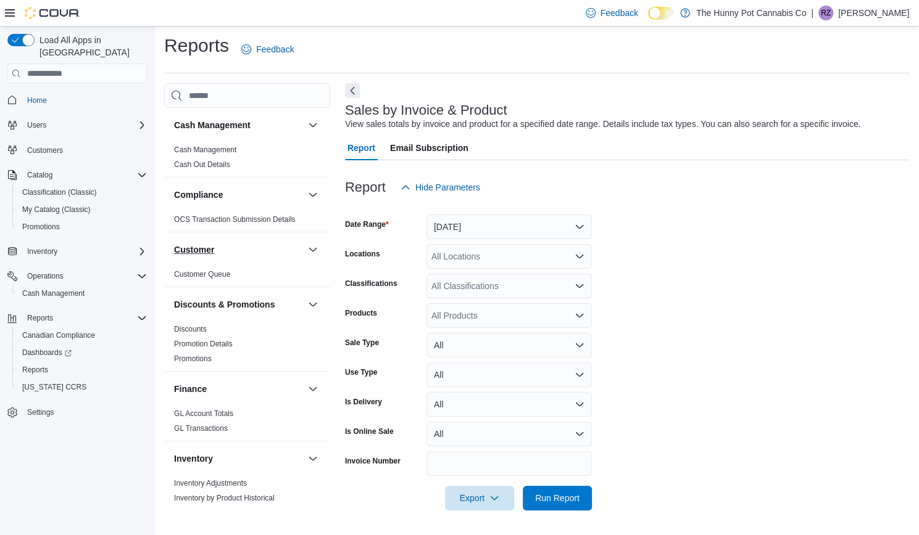
click at [242, 253] on button "Customer" at bounding box center [238, 250] width 129 height 12
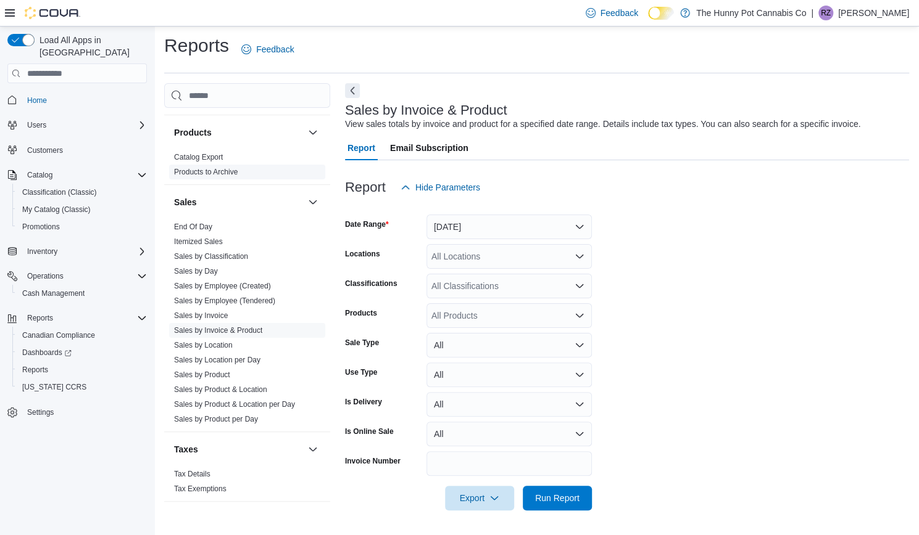
scroll to position [706, 0]
click at [202, 314] on link "Sales by Invoice" at bounding box center [201, 314] width 54 height 9
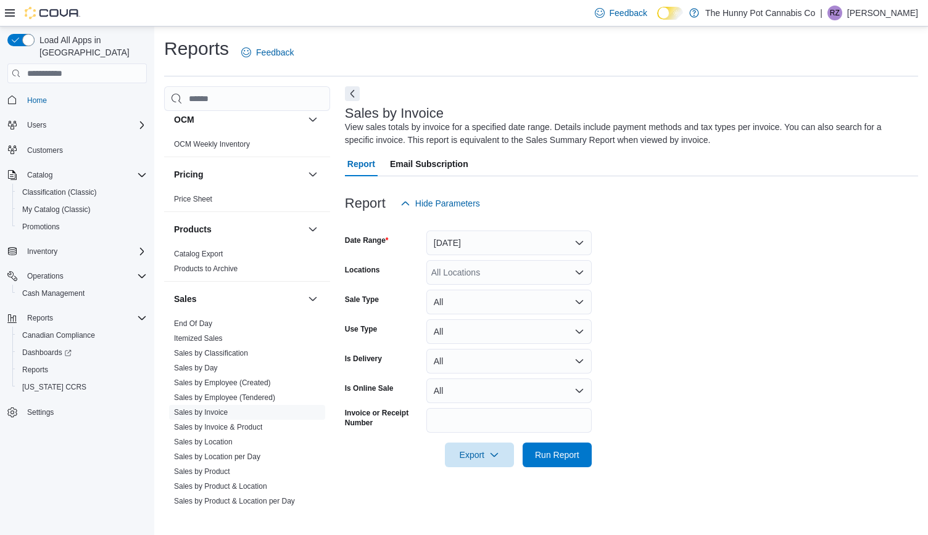
scroll to position [622, 0]
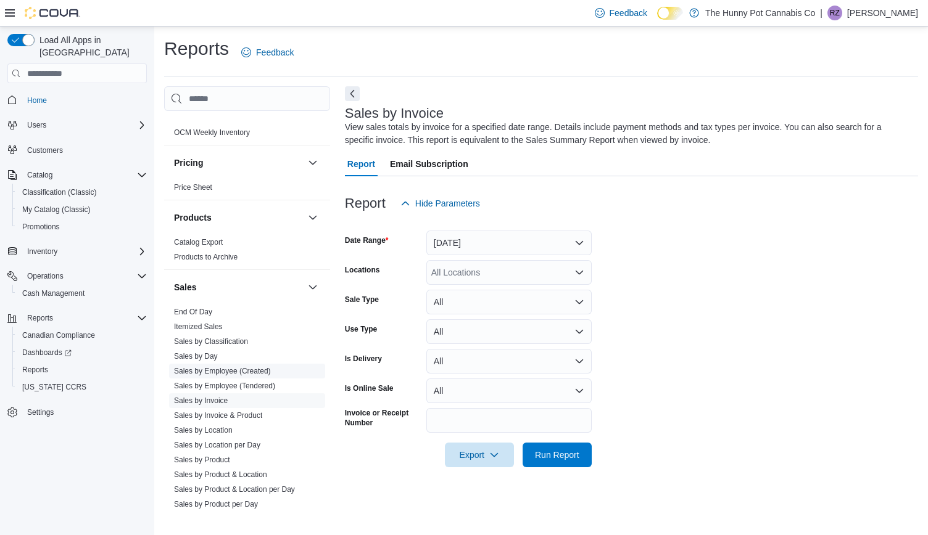
click at [199, 368] on link "Sales by Employee (Created)" at bounding box center [222, 371] width 97 height 9
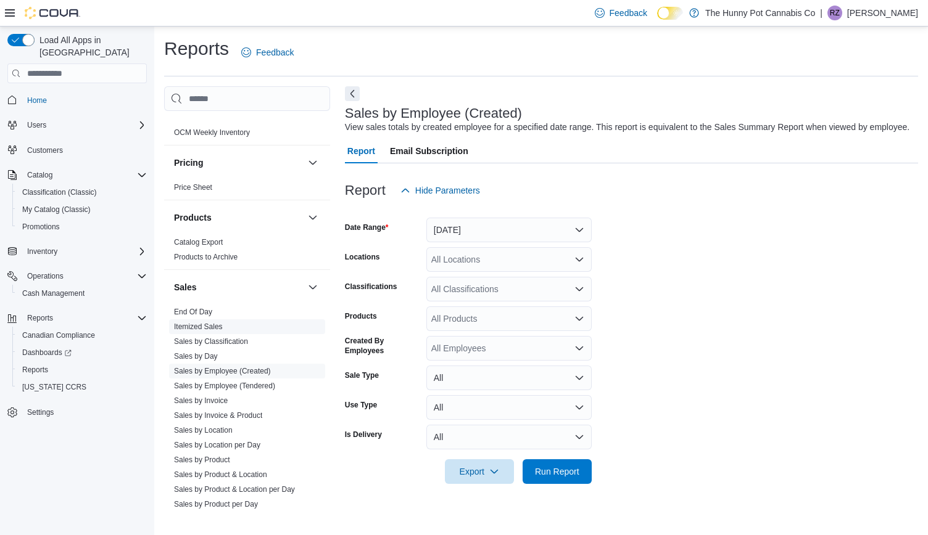
click at [204, 323] on link "Itemized Sales" at bounding box center [198, 327] width 49 height 9
click at [484, 254] on div "All Locations" at bounding box center [508, 259] width 165 height 25
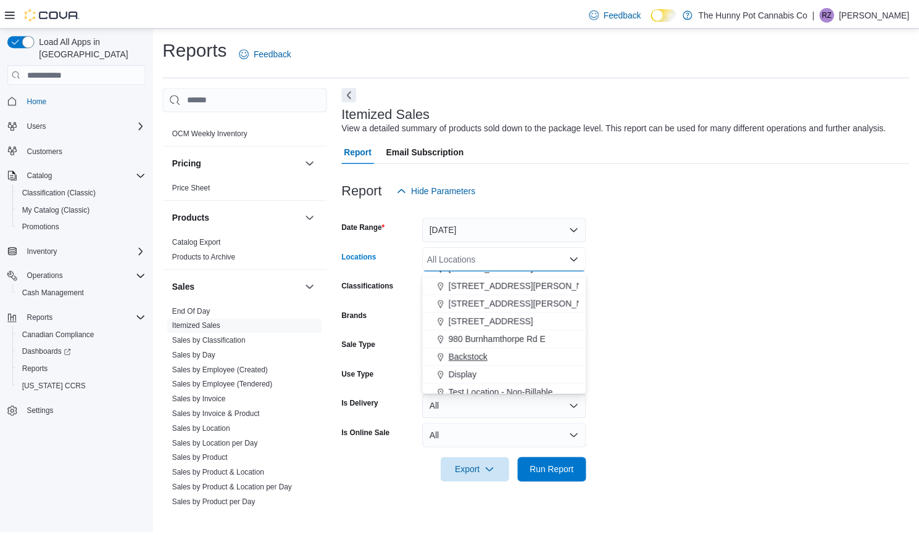
scroll to position [618, 0]
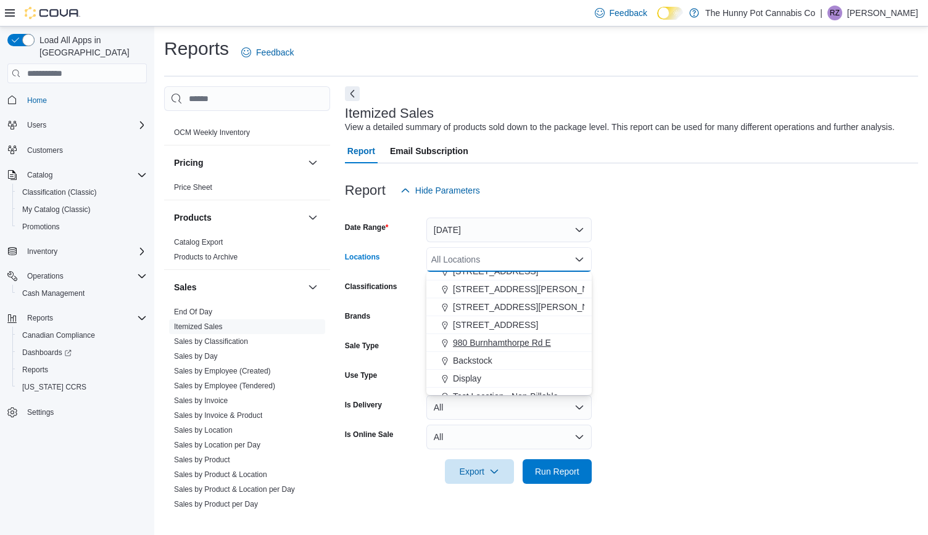
click at [484, 344] on span "980 Burnhamthorpe Rd E" at bounding box center [502, 343] width 98 height 12
click at [568, 481] on span "Run Report" at bounding box center [557, 471] width 54 height 25
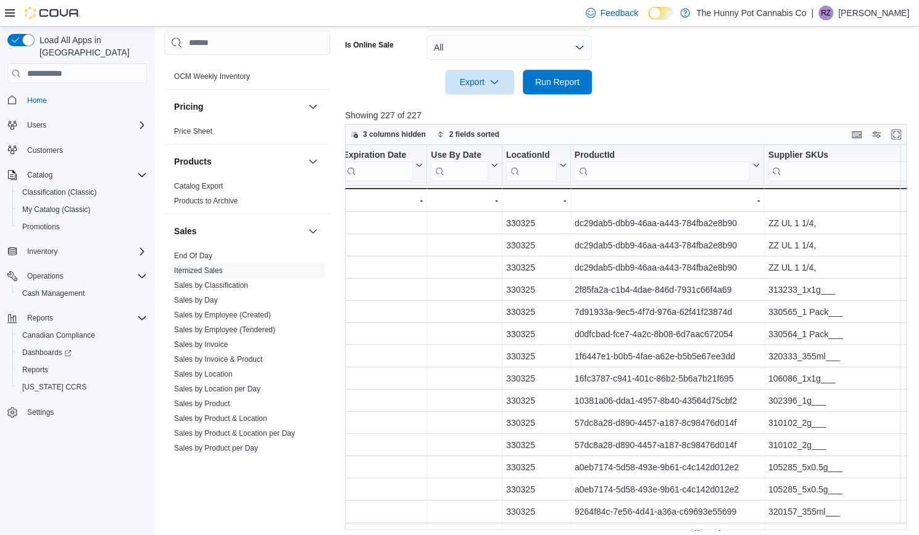
scroll to position [0, 3439]
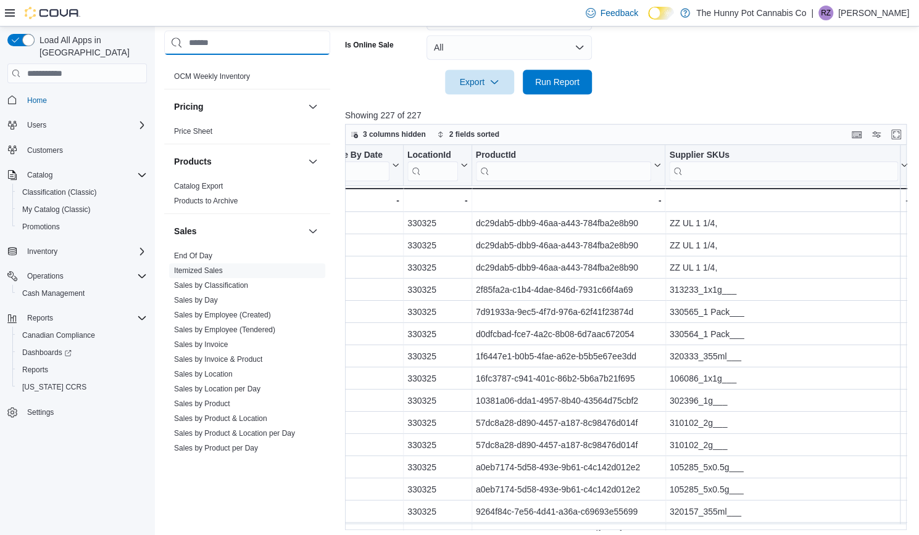
click at [220, 40] on input "search" at bounding box center [247, 43] width 166 height 25
paste input "**********"
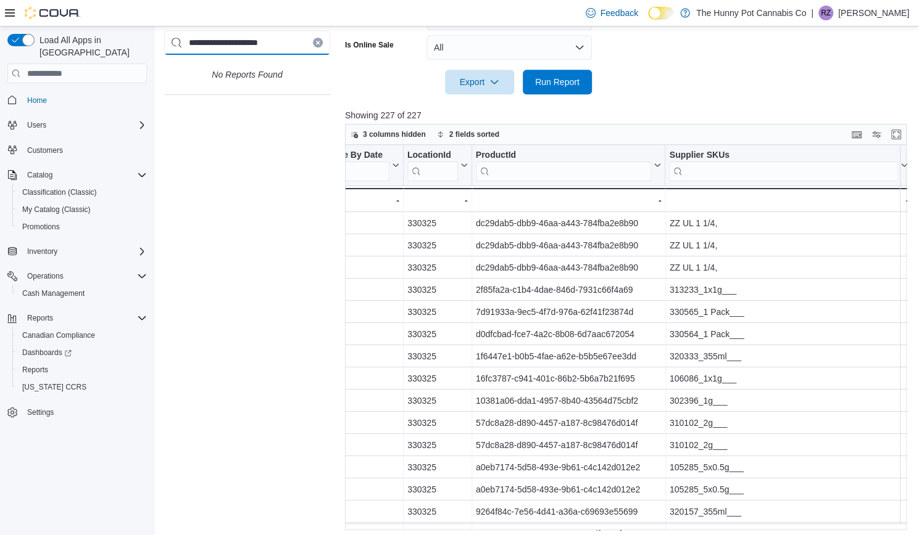
type input "**********"
click at [60, 64] on input "search" at bounding box center [76, 74] width 139 height 20
paste input "**********"
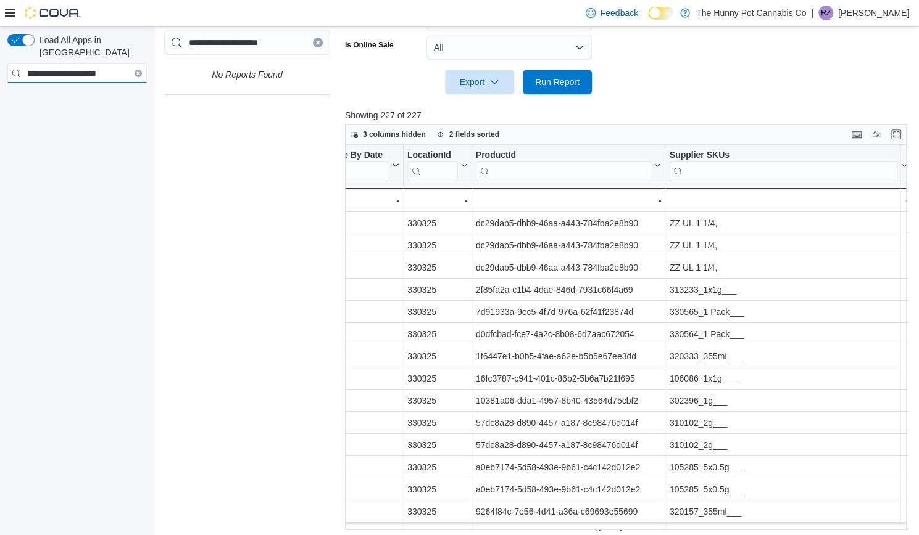
type input "**********"
click at [137, 70] on button "Clear input" at bounding box center [137, 73] width 7 height 7
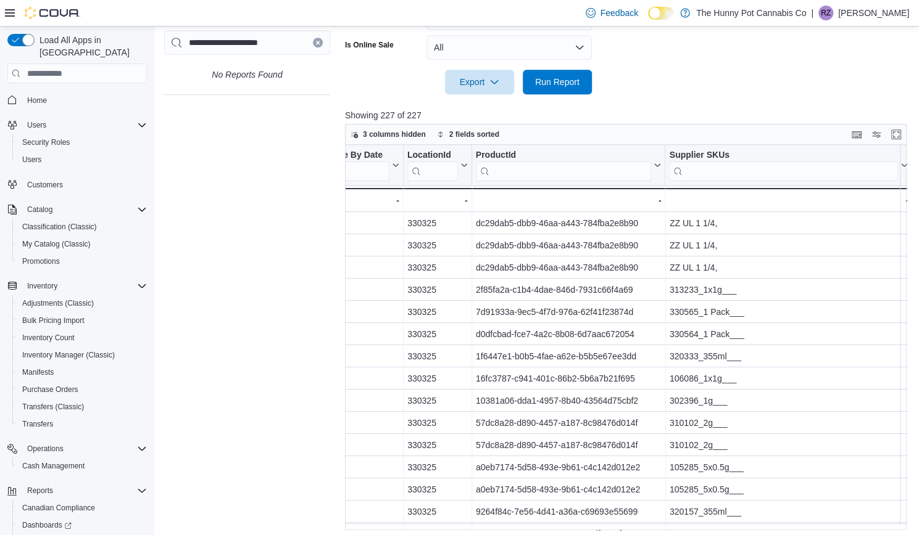
click at [319, 39] on button "Clear input" at bounding box center [318, 43] width 10 height 10
